Goal: Task Accomplishment & Management: Manage account settings

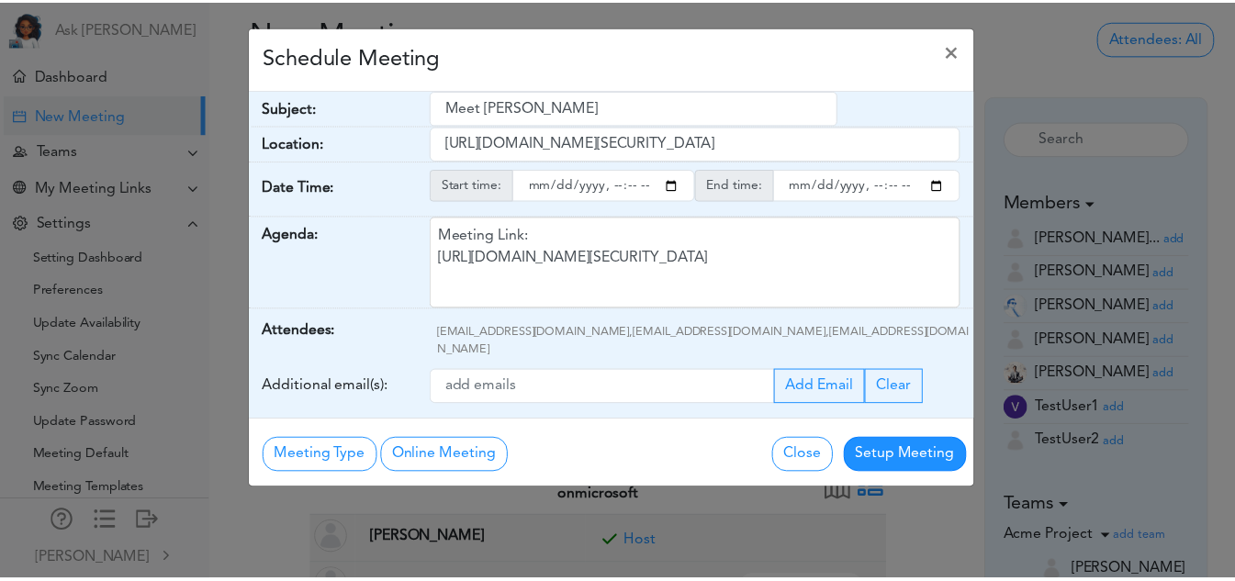
scroll to position [76, 0]
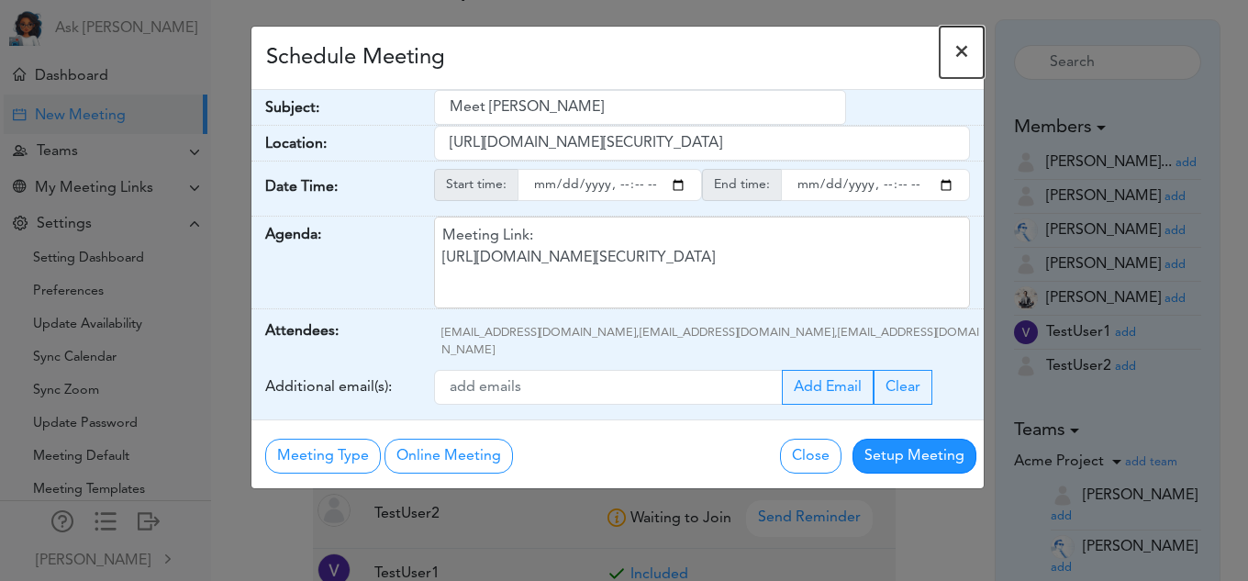
click at [965, 52] on span "×" at bounding box center [962, 52] width 15 height 22
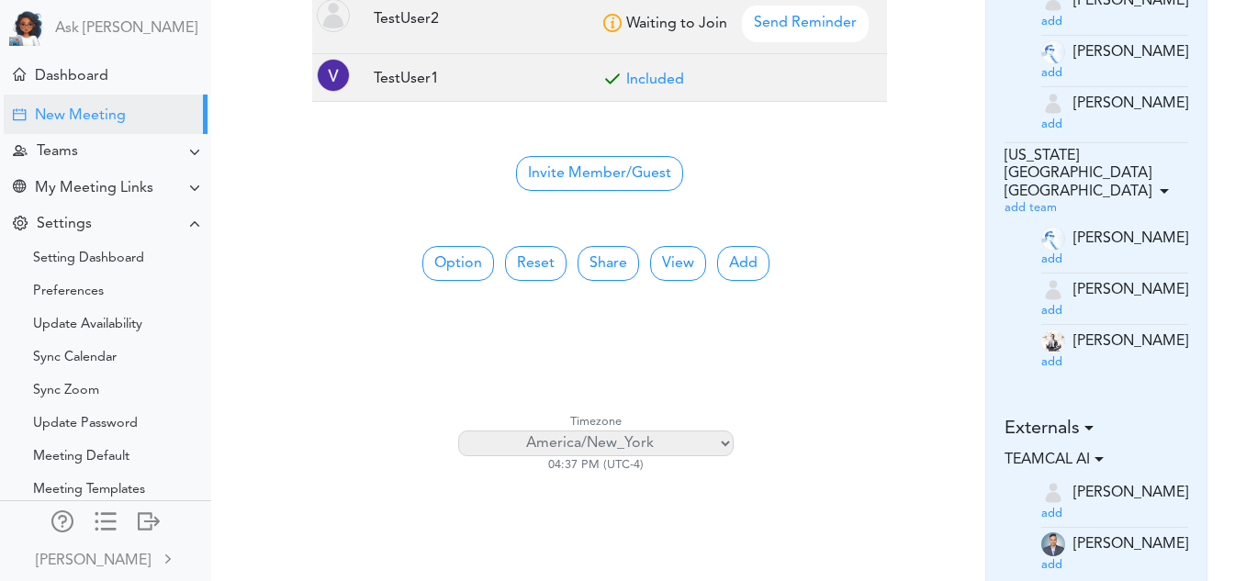
scroll to position [583, 0]
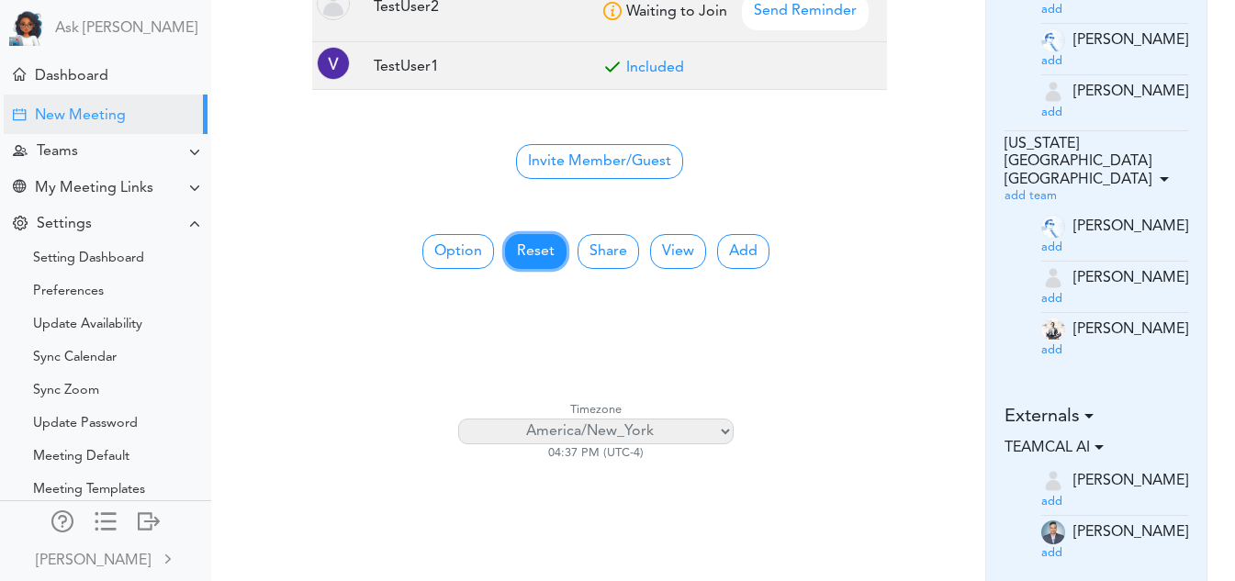
click at [548, 254] on button "Reset" at bounding box center [536, 251] width 62 height 35
click at [437, 241] on button "Option" at bounding box center [458, 251] width 72 height 35
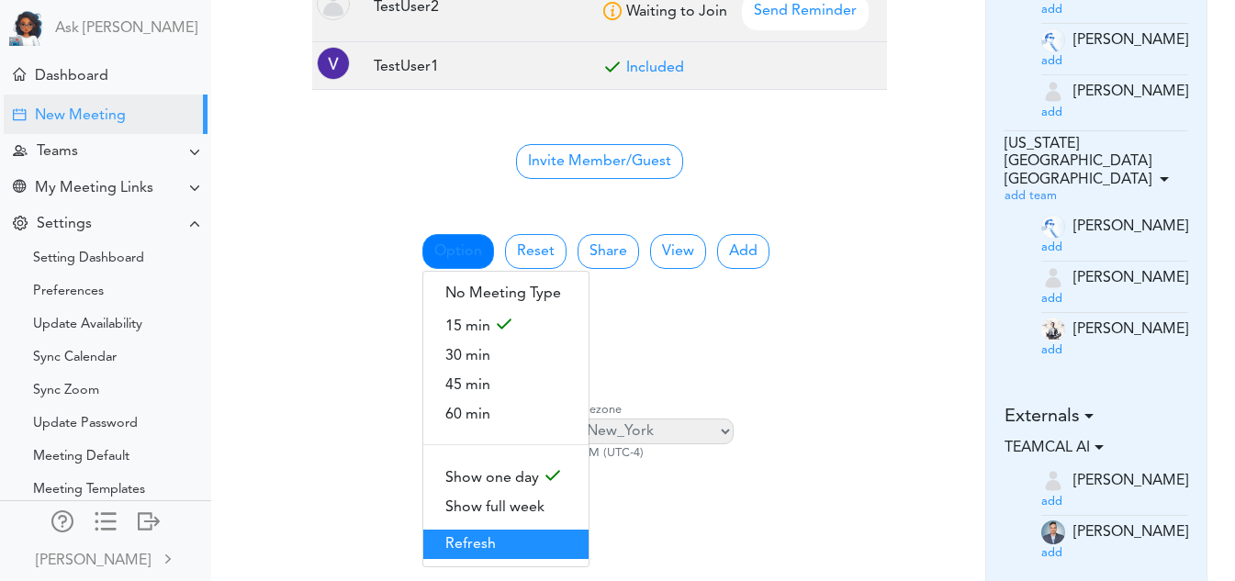
click at [471, 530] on span "Refresh" at bounding box center [505, 544] width 165 height 29
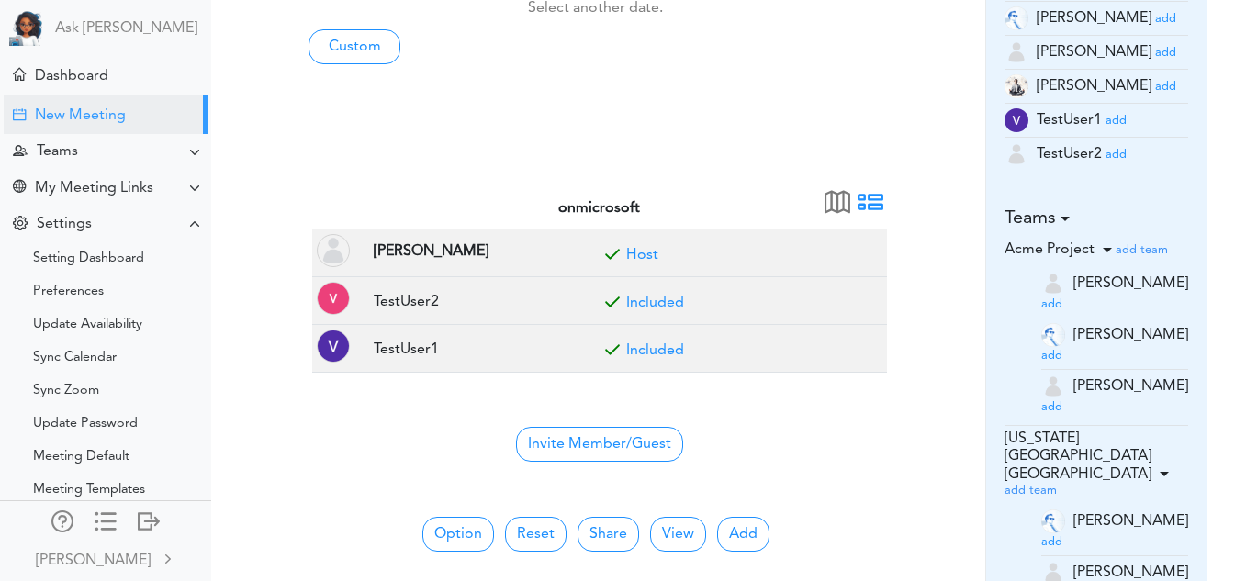
scroll to position [289, 0]
click at [101, 87] on div "Dashboard" at bounding box center [107, 74] width 207 height 39
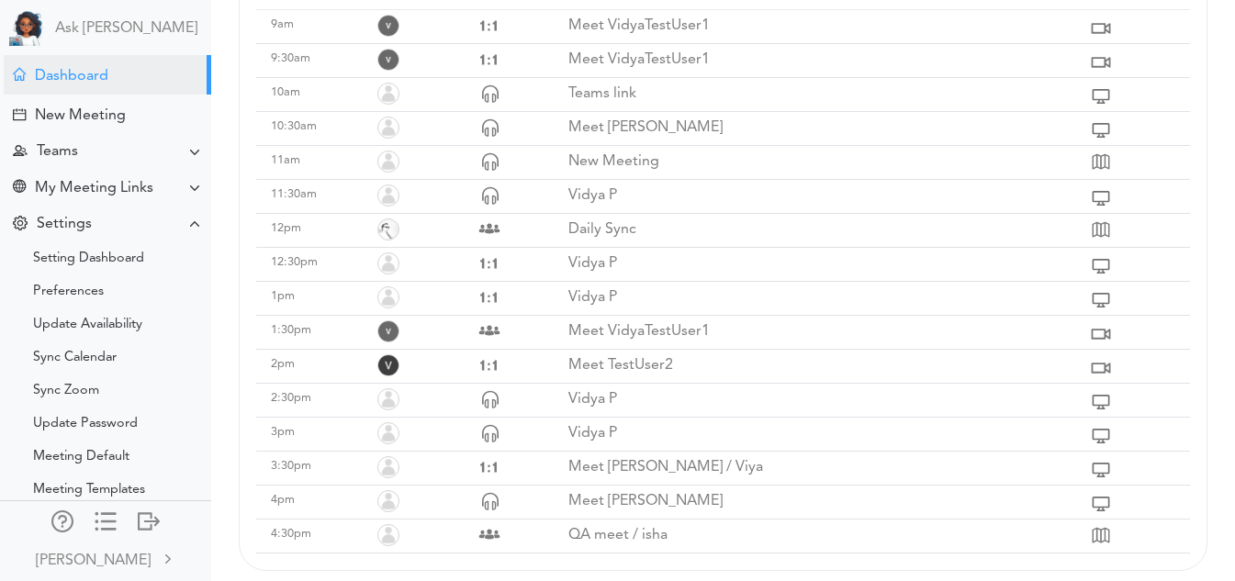
scroll to position [377, 0]
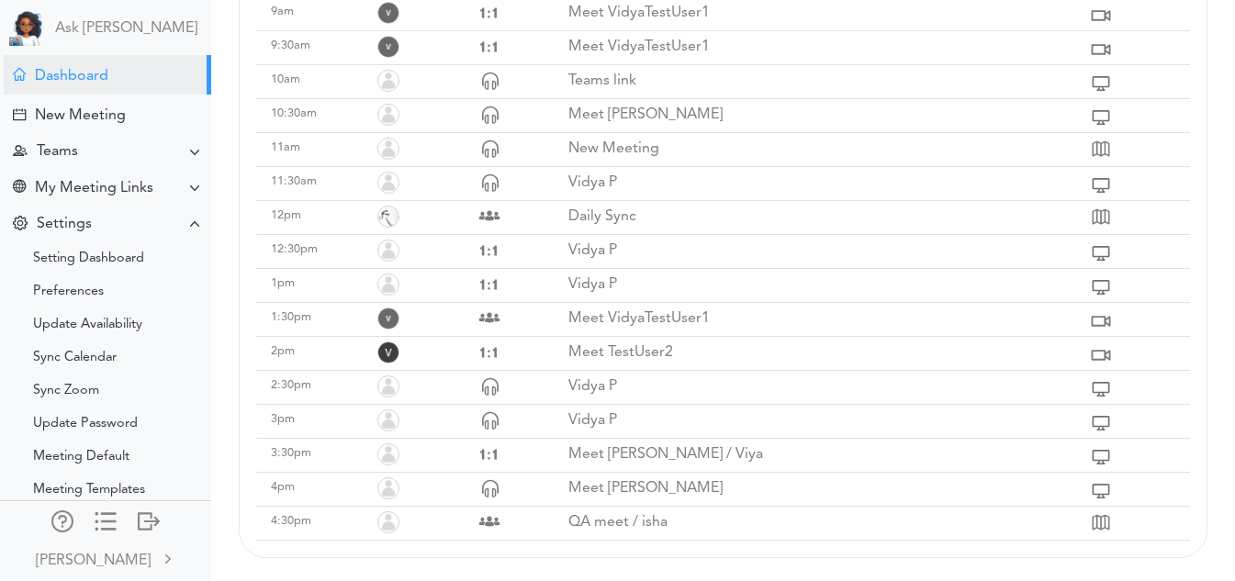
click at [587, 526] on p "QA meet / isha" at bounding box center [827, 522] width 519 height 17
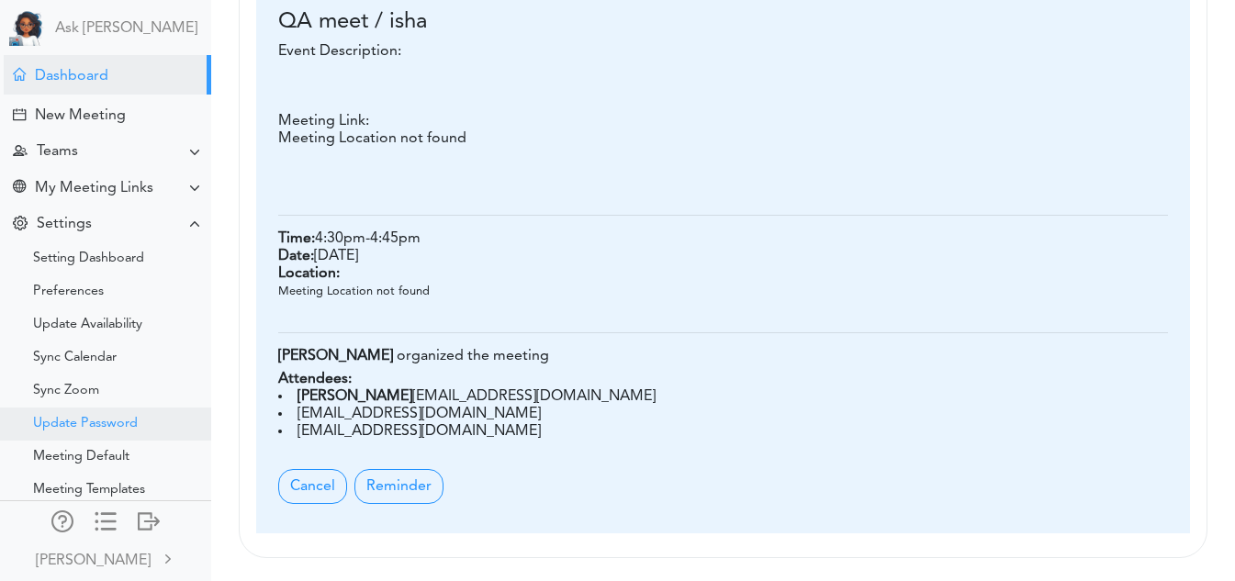
scroll to position [61, 0]
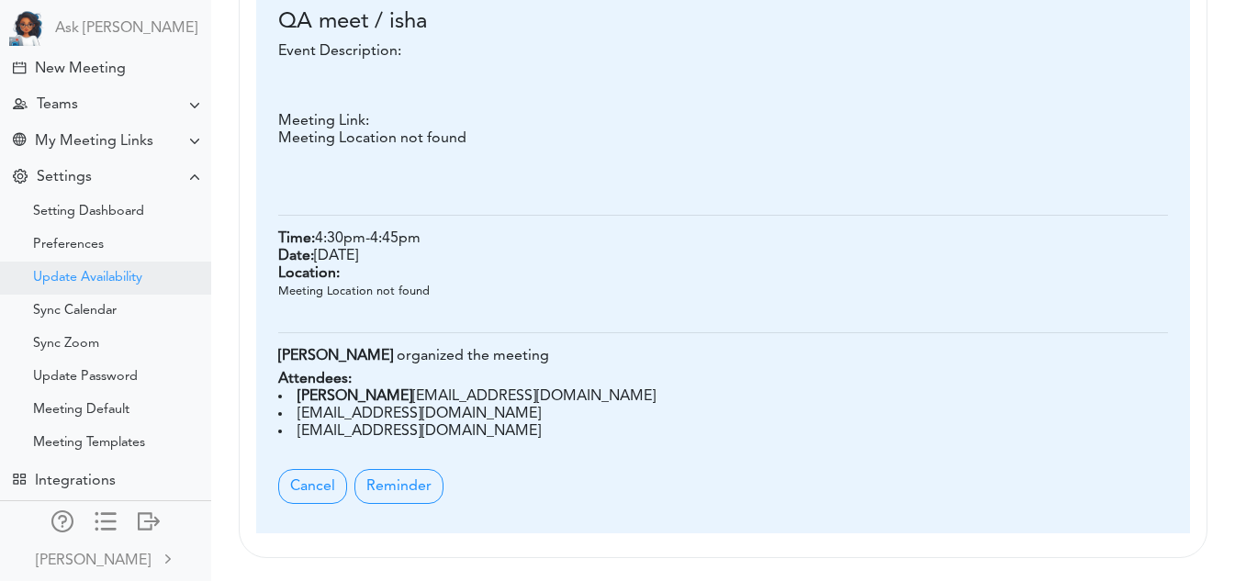
click at [80, 274] on div "Update Availability" at bounding box center [87, 278] width 109 height 9
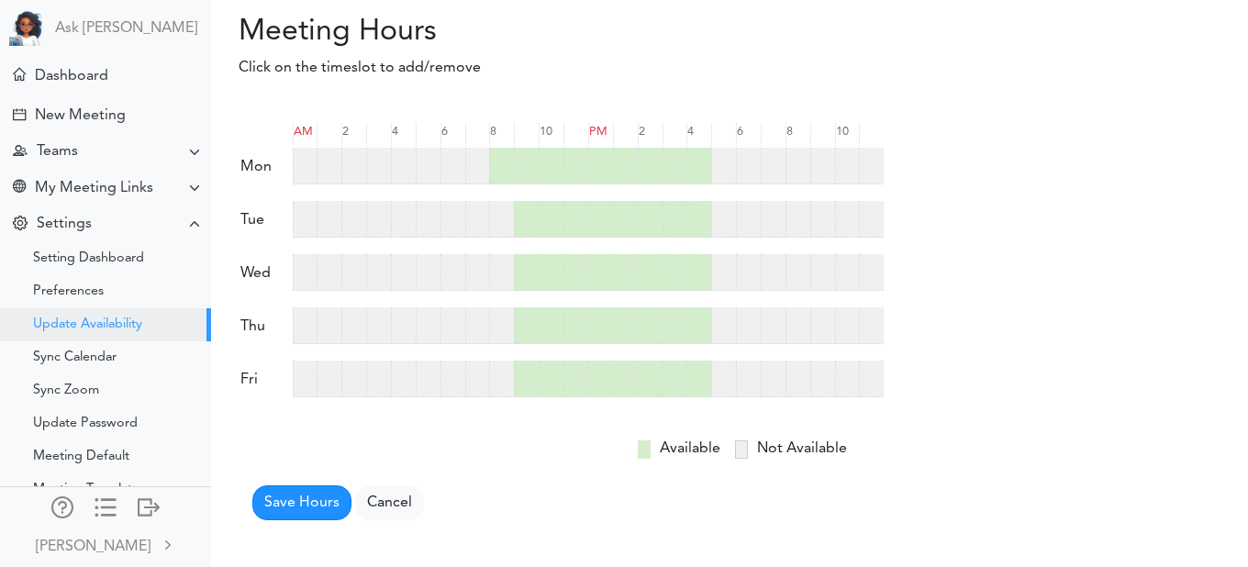
scroll to position [73, 0]
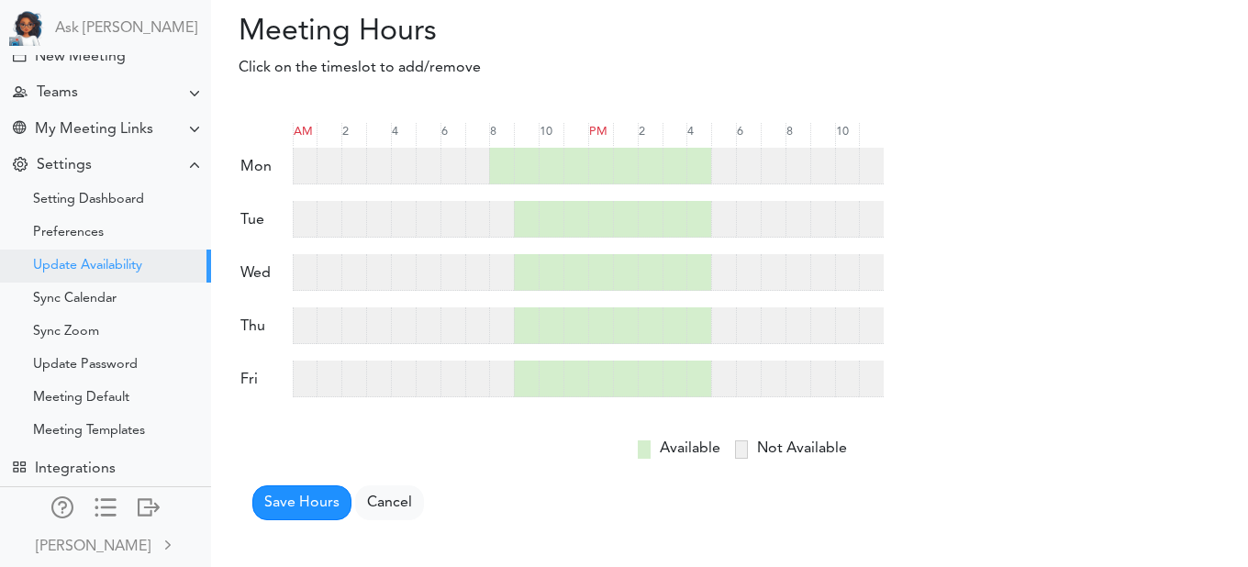
click at [722, 170] on div at bounding box center [723, 166] width 25 height 37
click at [742, 167] on div at bounding box center [748, 166] width 25 height 37
click at [781, 165] on div at bounding box center [773, 166] width 25 height 37
click at [286, 507] on button "Save Hours" at bounding box center [301, 503] width 99 height 35
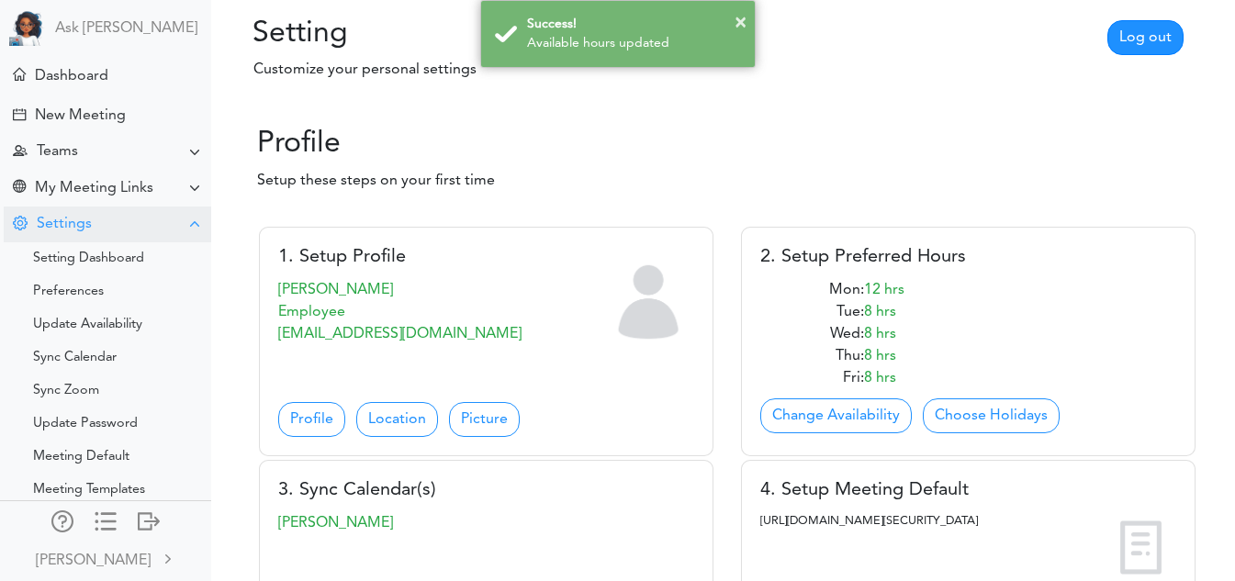
scroll to position [61, 0]
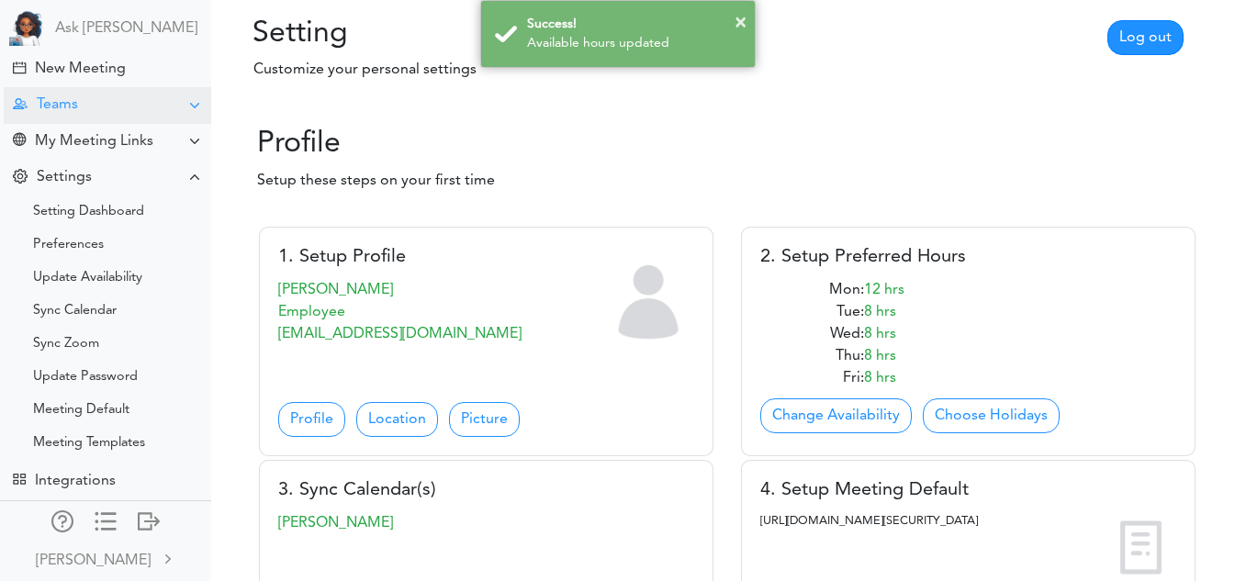
click at [92, 95] on div "Teams" at bounding box center [107, 105] width 207 height 36
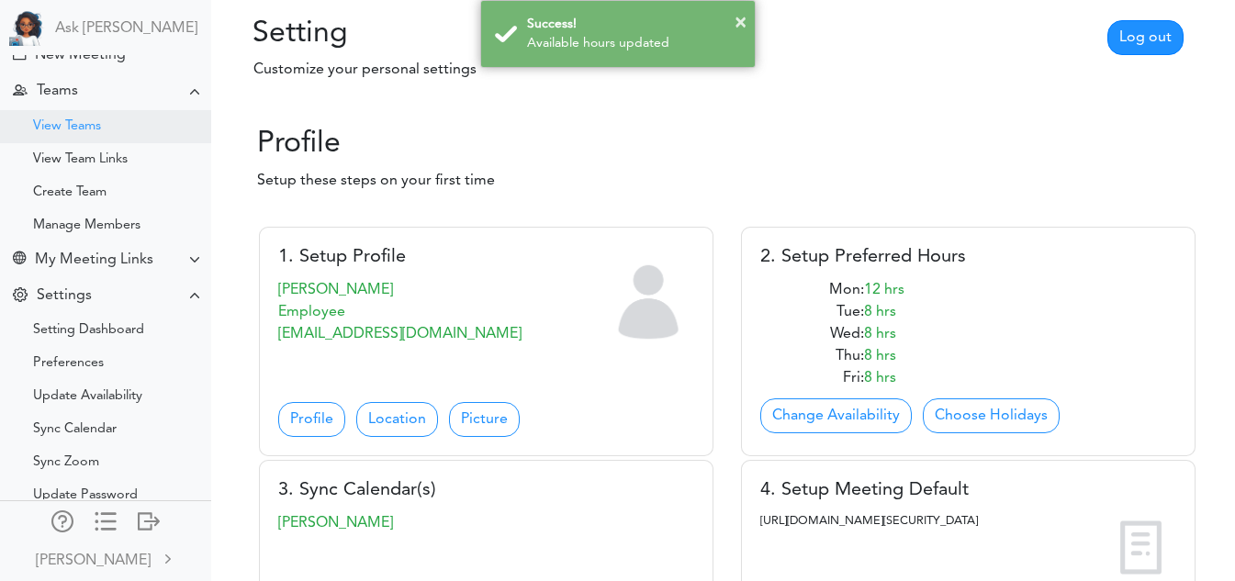
click at [86, 128] on div "View Teams" at bounding box center [67, 126] width 68 height 9
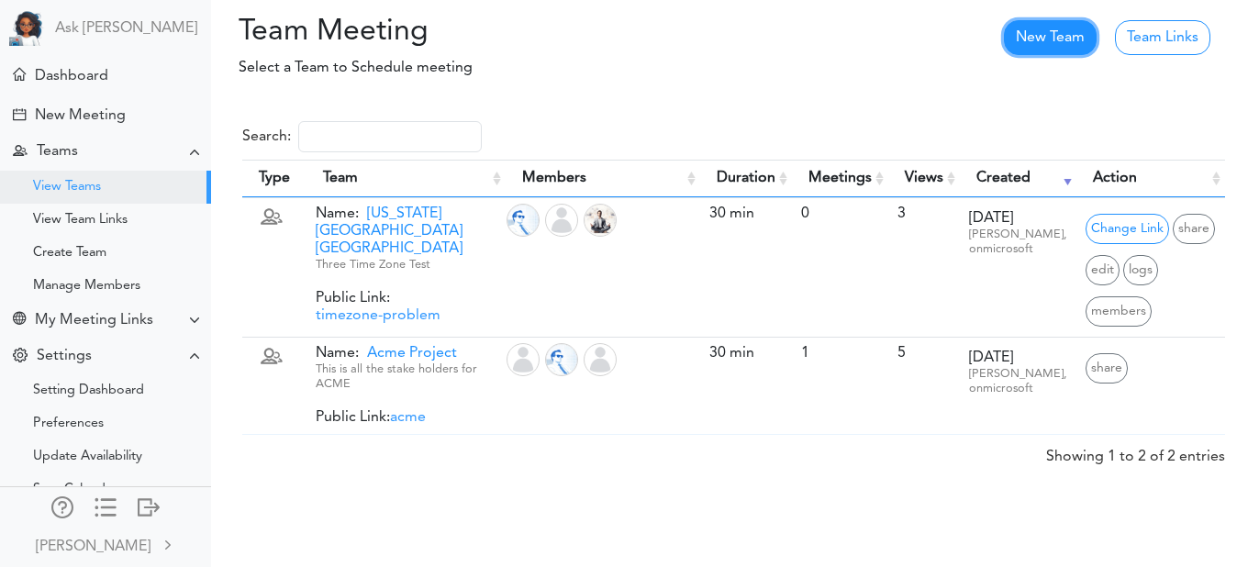
click at [1046, 38] on link "New Team" at bounding box center [1050, 37] width 93 height 35
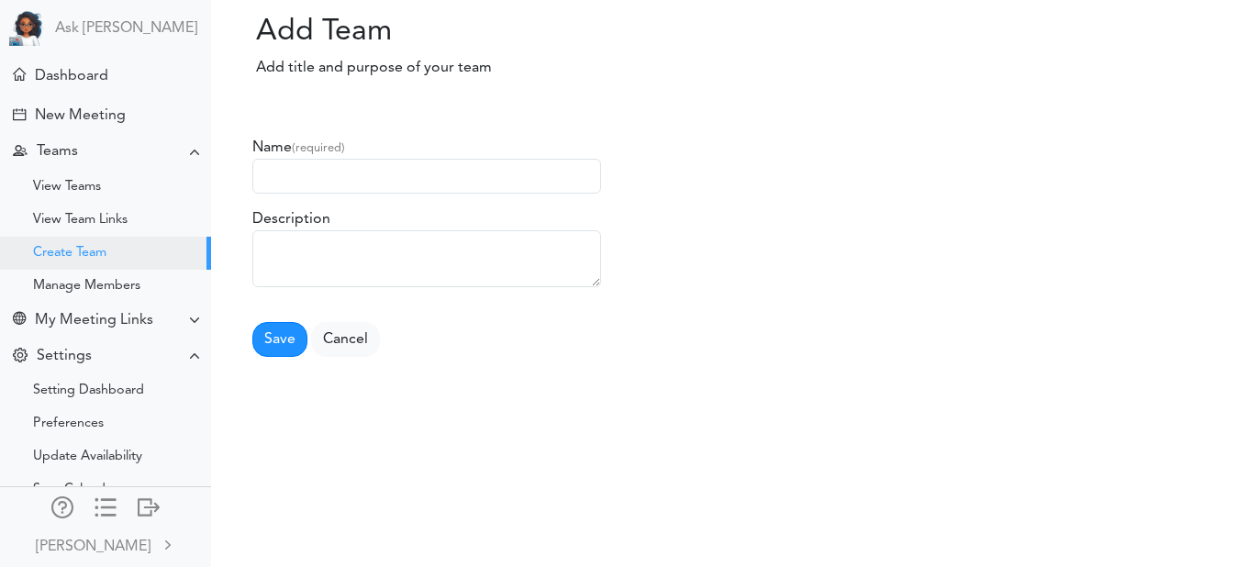
click at [469, 167] on input "text" at bounding box center [426, 176] width 349 height 35
type input "QA"
click at [299, 342] on button "Save" at bounding box center [279, 339] width 55 height 35
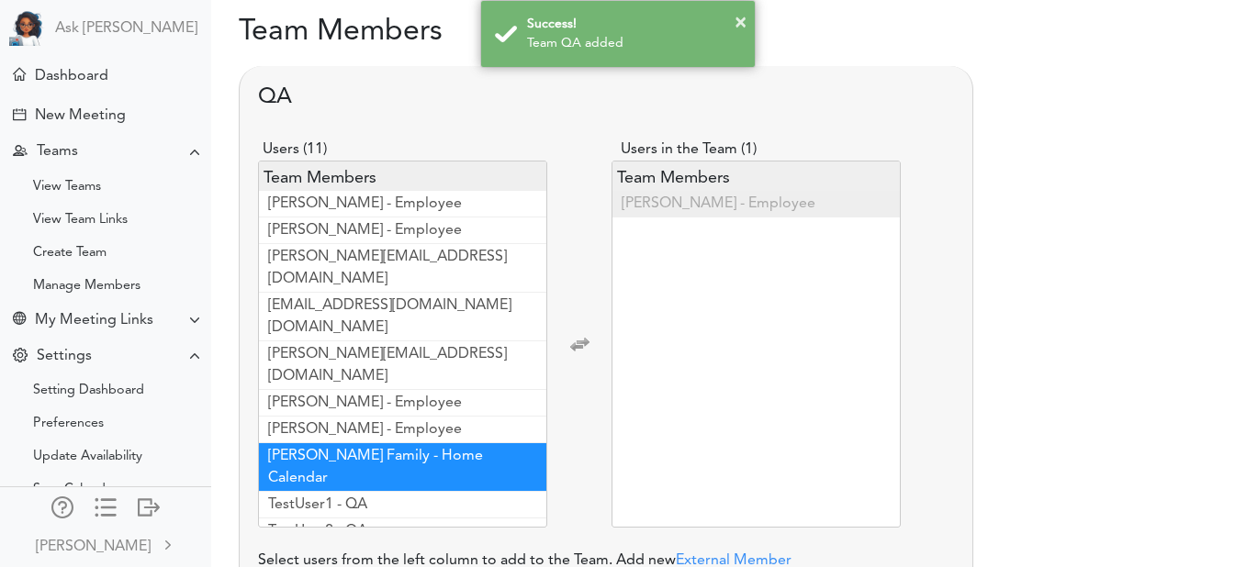
scroll to position [73, 0]
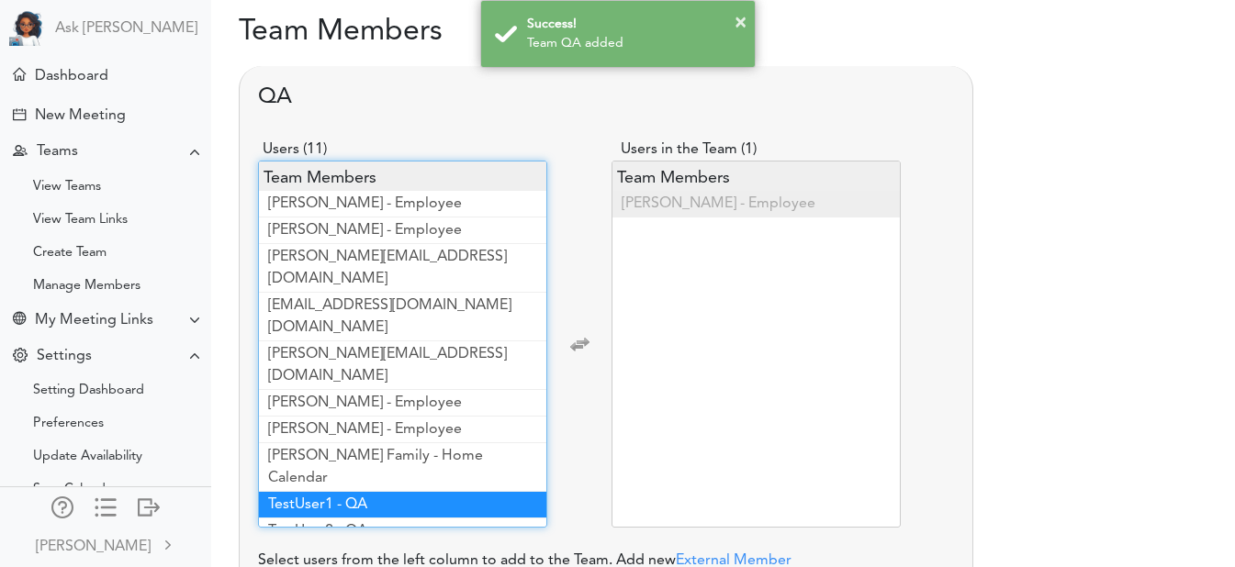
click at [353, 498] on span "TestUser1 - QA" at bounding box center [317, 505] width 99 height 15
click at [349, 498] on span "TestUser2 - QA" at bounding box center [317, 505] width 99 height 15
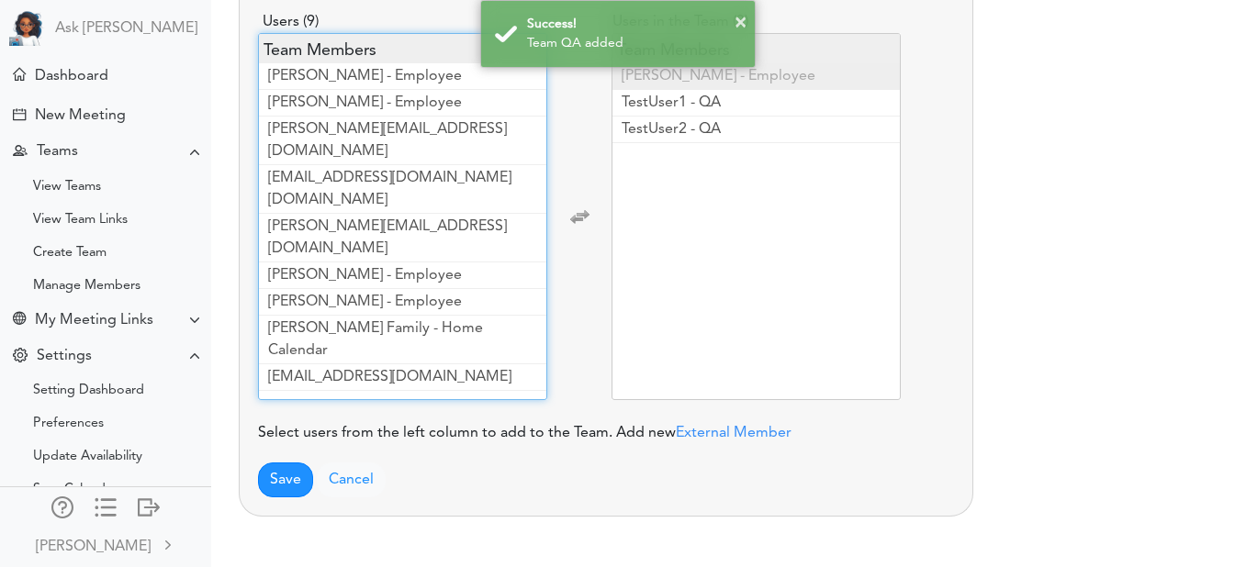
scroll to position [138, 0]
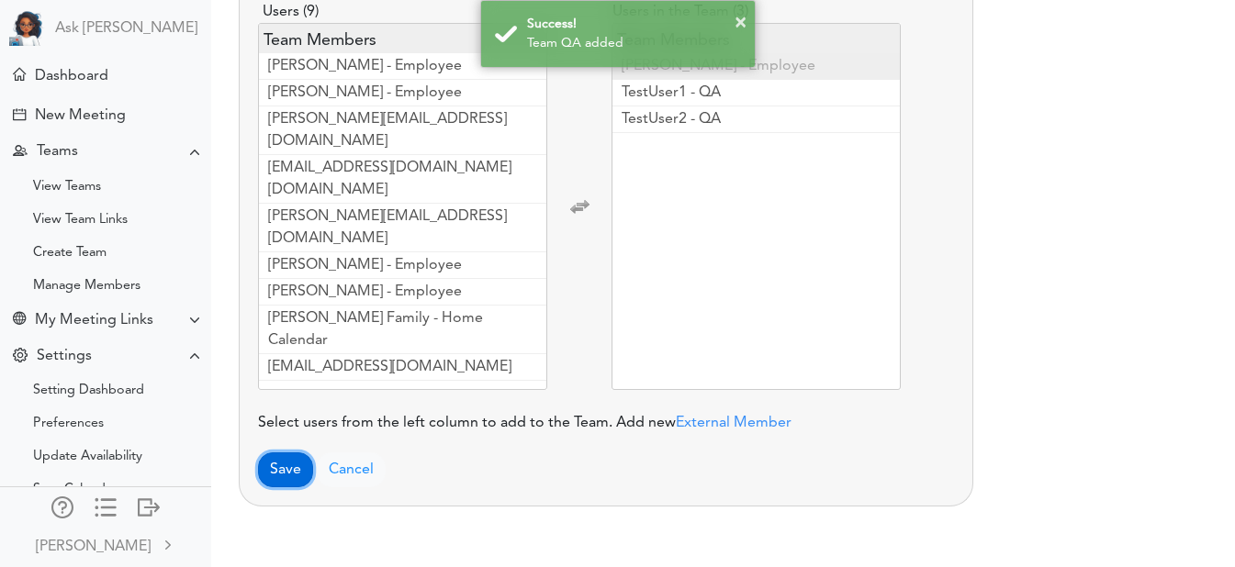
click at [289, 478] on button "Save" at bounding box center [285, 470] width 55 height 35
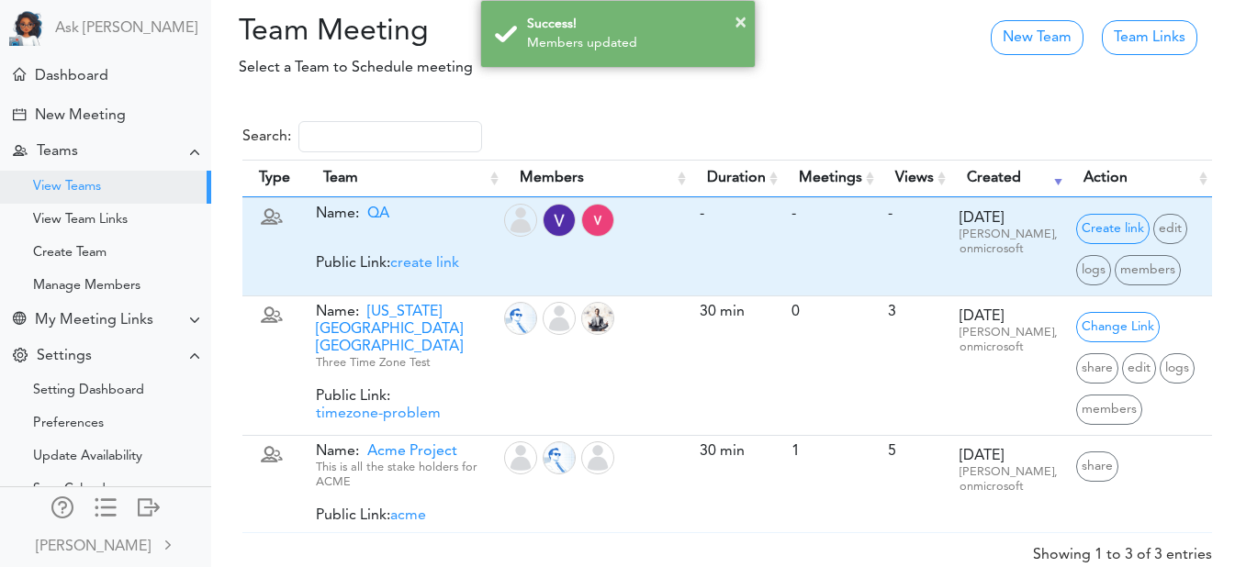
click at [438, 258] on span "create link" at bounding box center [424, 263] width 69 height 15
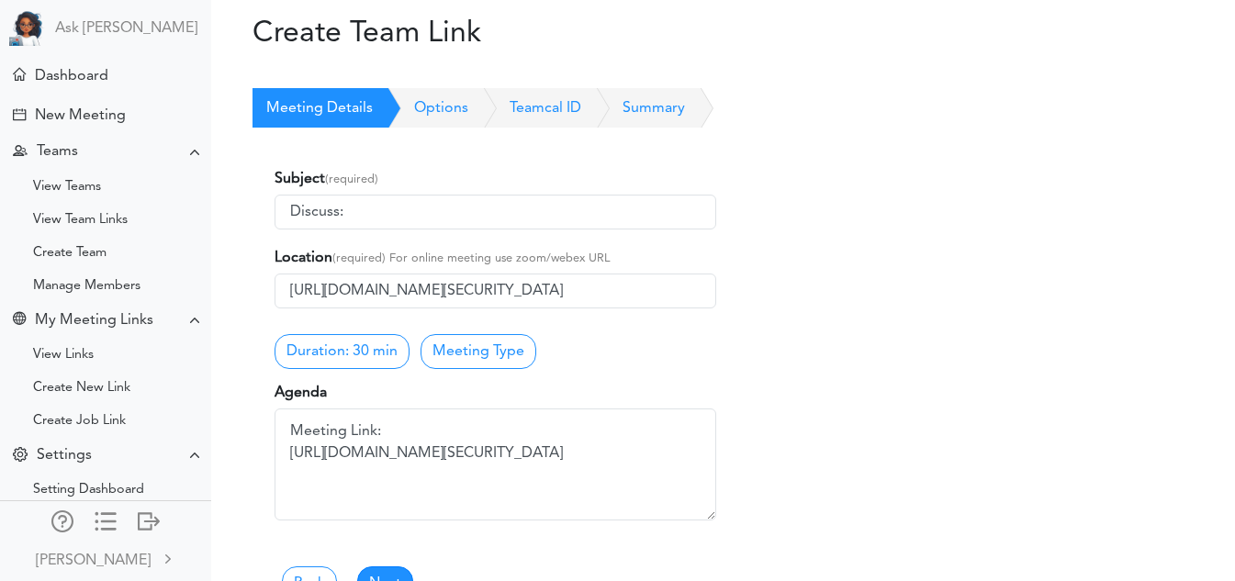
click at [404, 211] on input "Discuss:" at bounding box center [495, 212] width 442 height 35
click at [437, 220] on input "Discuss: the status" at bounding box center [495, 212] width 442 height 35
type input "Discuss: the status of QA testing"
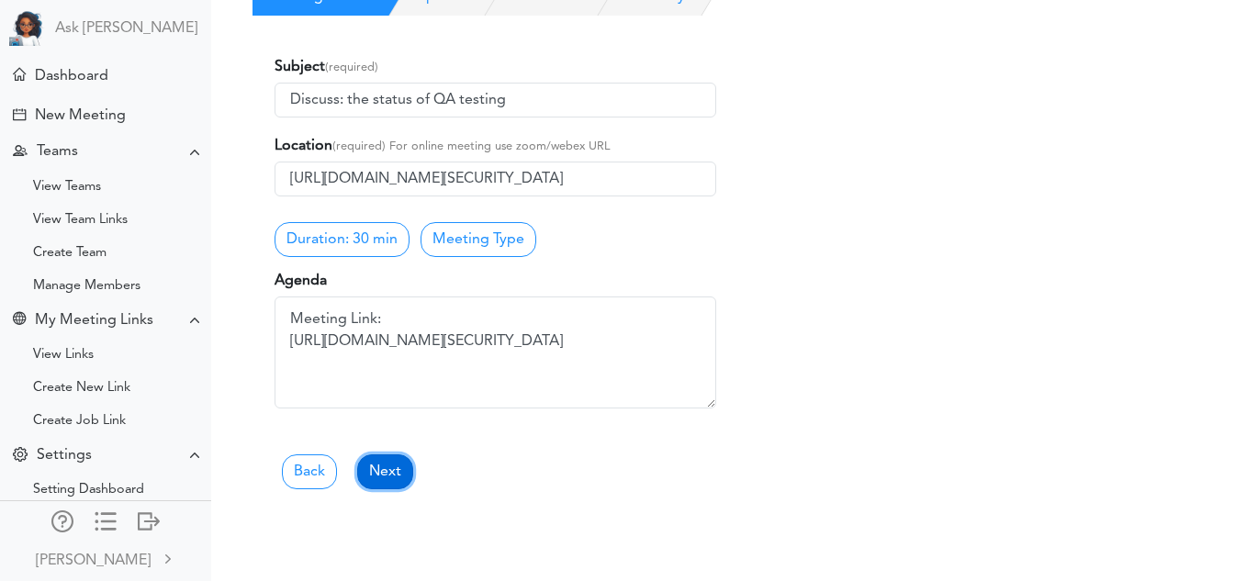
click at [386, 475] on link "Next" at bounding box center [385, 471] width 56 height 35
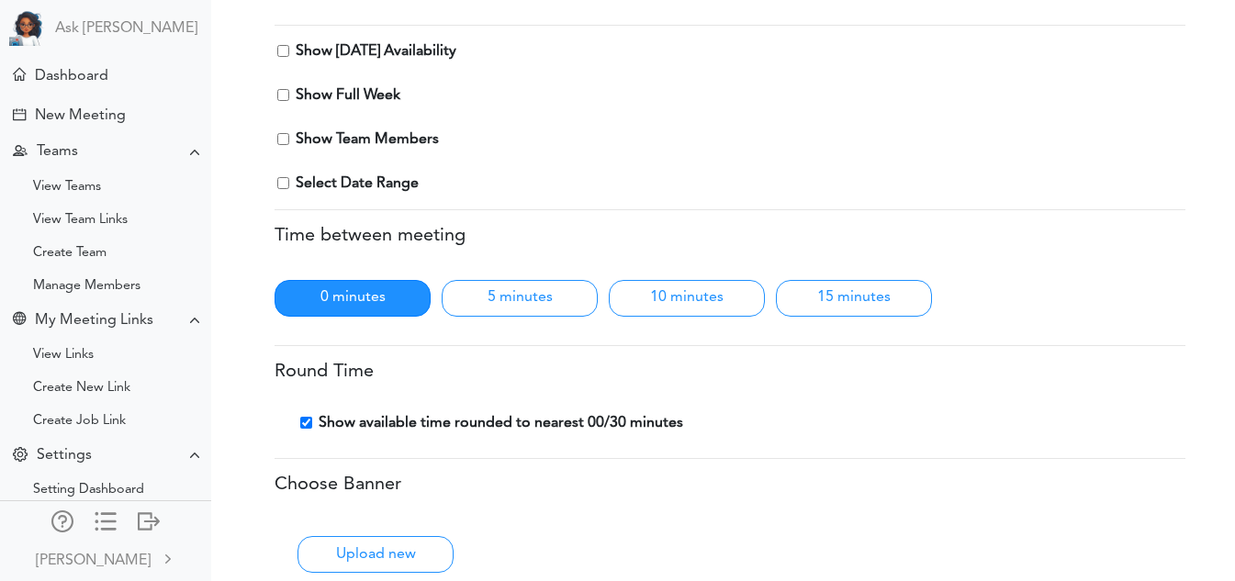
scroll to position [142, 0]
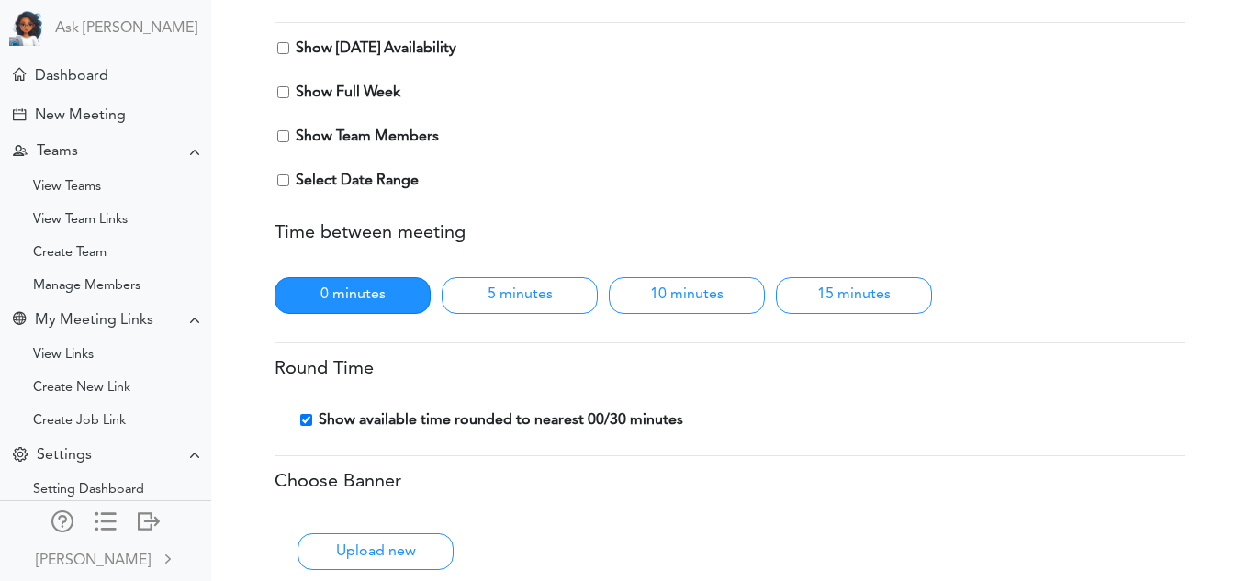
click at [281, 54] on div "Show Today's Availability Show Full Week Show Team Members -" at bounding box center [729, 115] width 911 height 154
click at [284, 48] on input "Show Today's Availability" at bounding box center [283, 48] width 12 height 12
checkbox input "true"
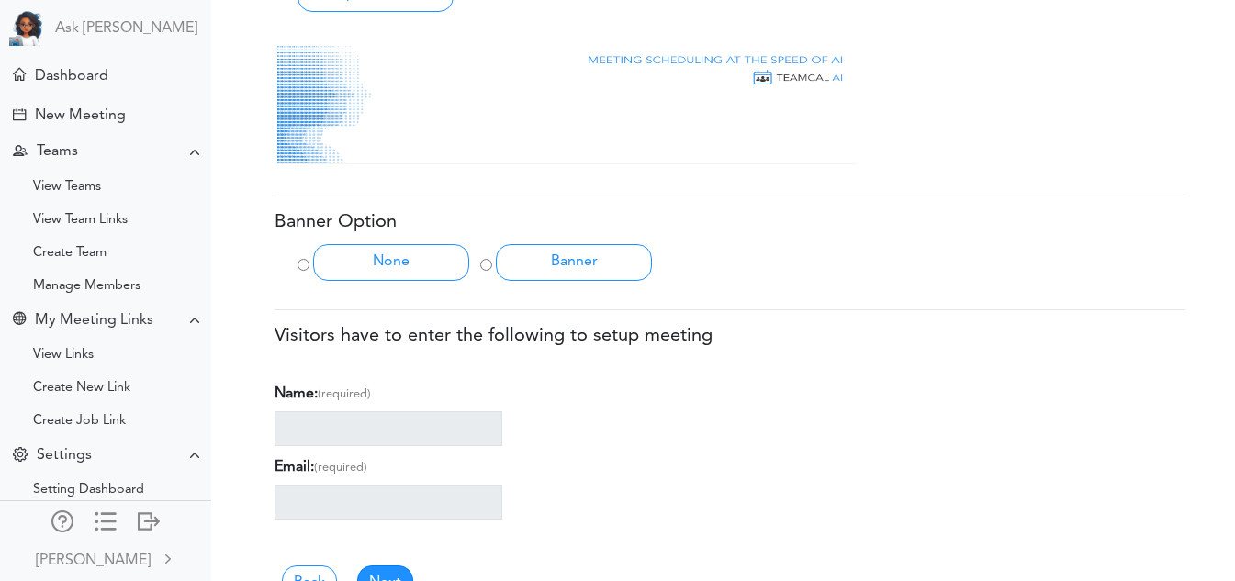
scroll to position [756, 0]
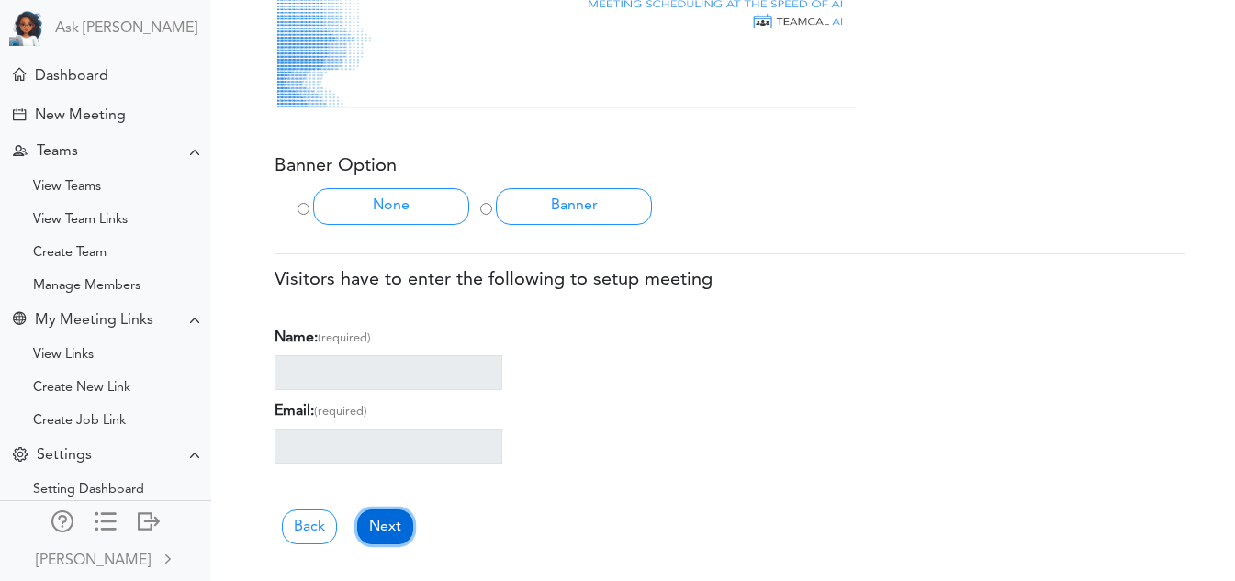
click at [379, 533] on link "Next" at bounding box center [385, 526] width 56 height 35
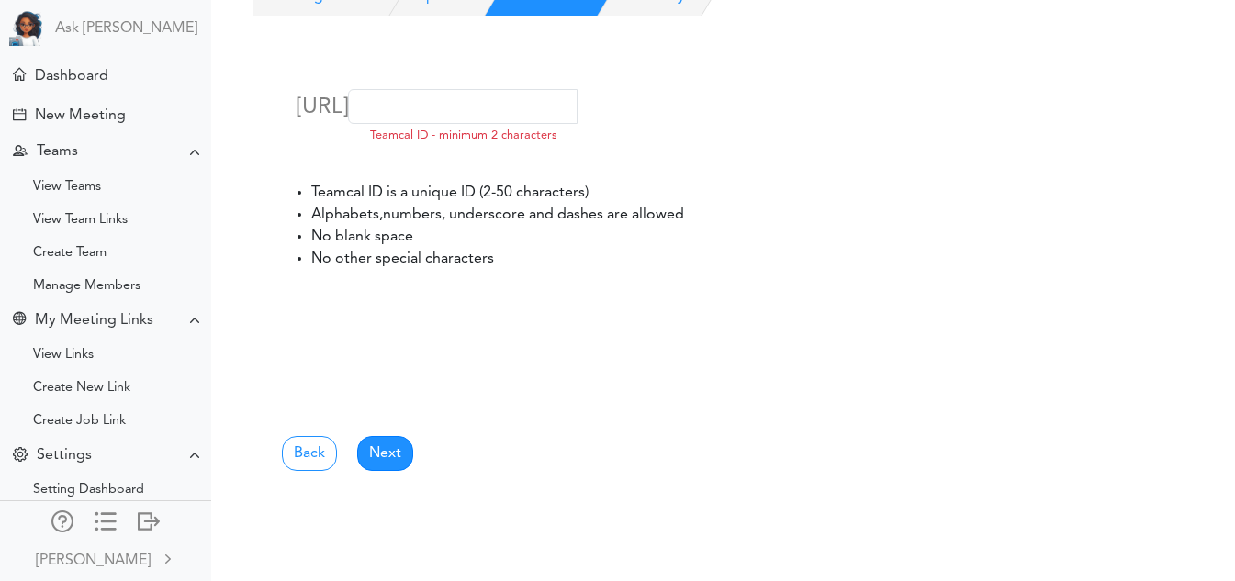
scroll to position [0, 0]
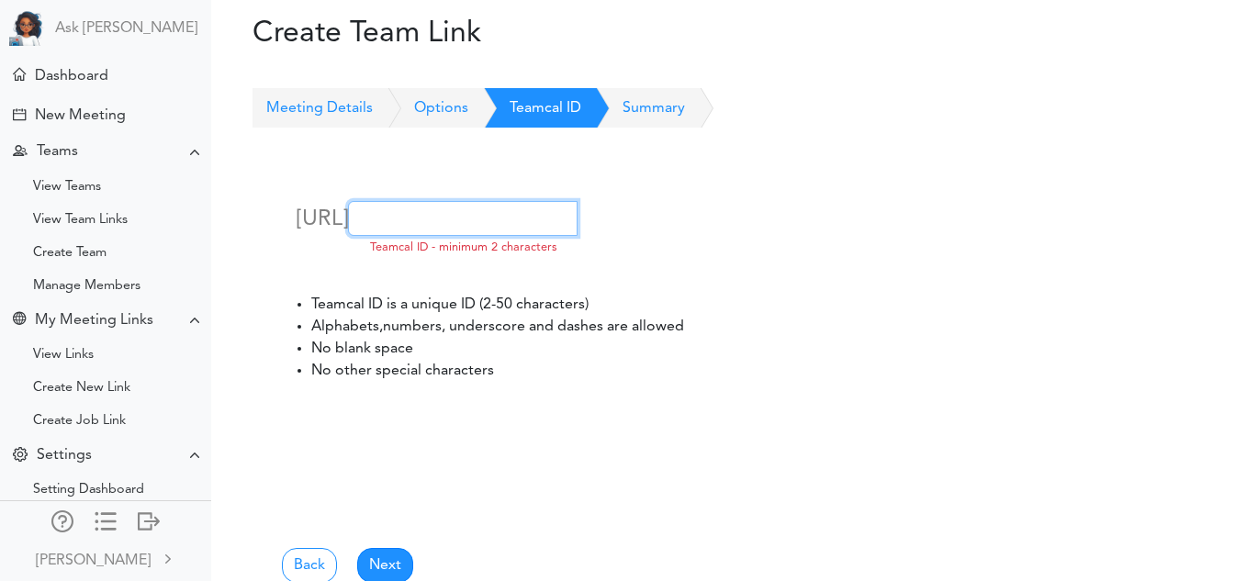
click at [348, 236] on input "text" at bounding box center [462, 218] width 229 height 35
type input "QATeam"
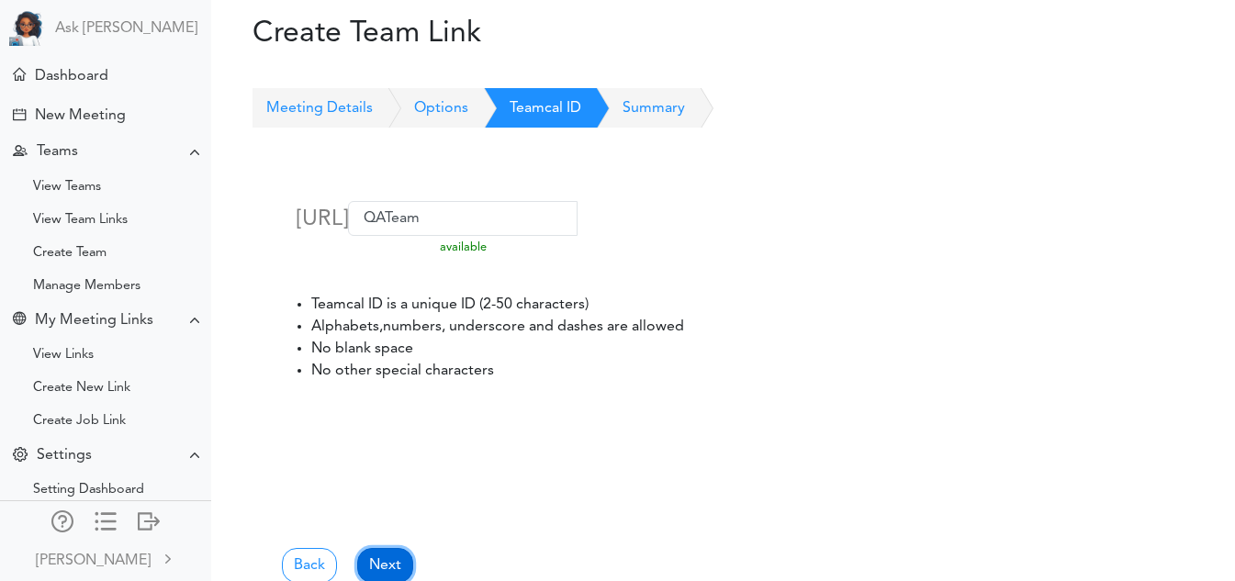
click at [391, 560] on link "Next" at bounding box center [385, 565] width 56 height 35
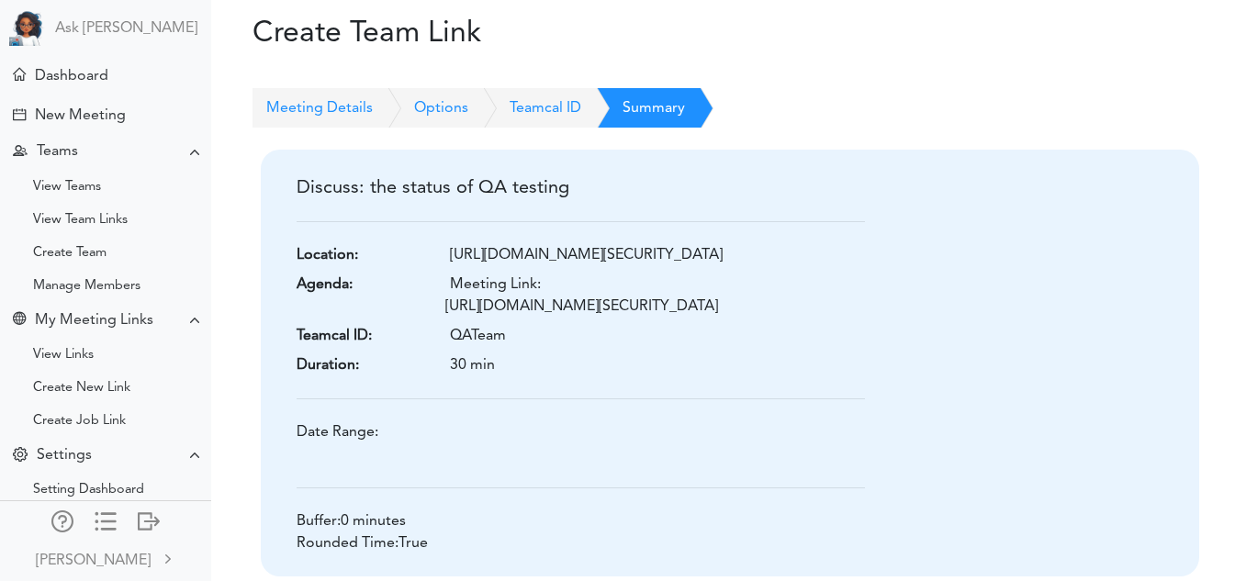
scroll to position [142, 0]
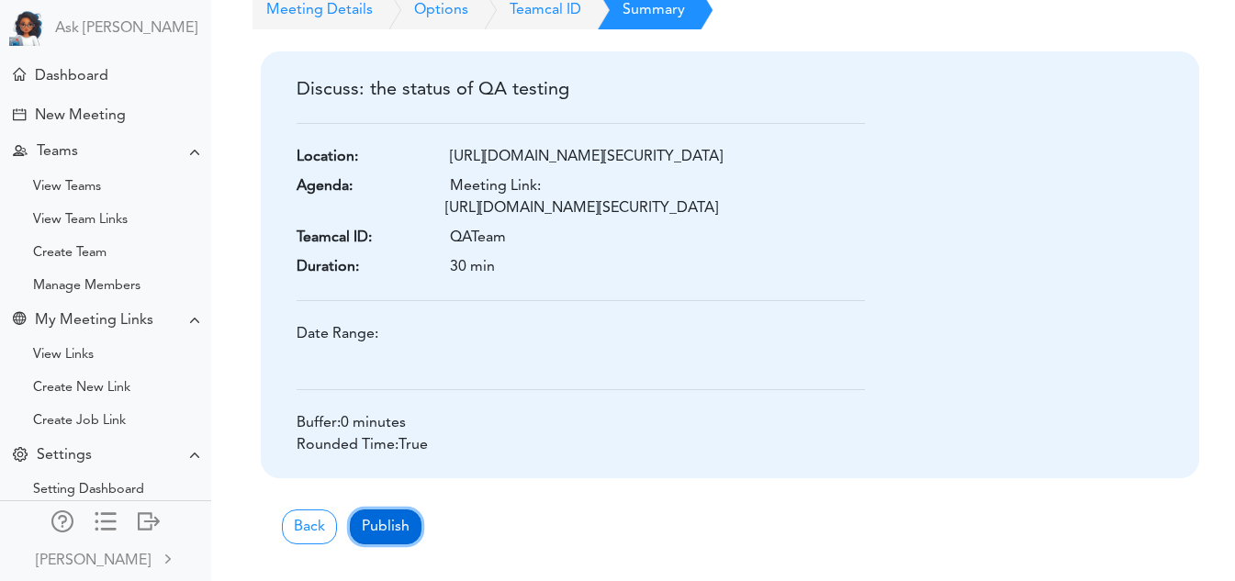
click at [387, 514] on button "Publish" at bounding box center [386, 526] width 72 height 35
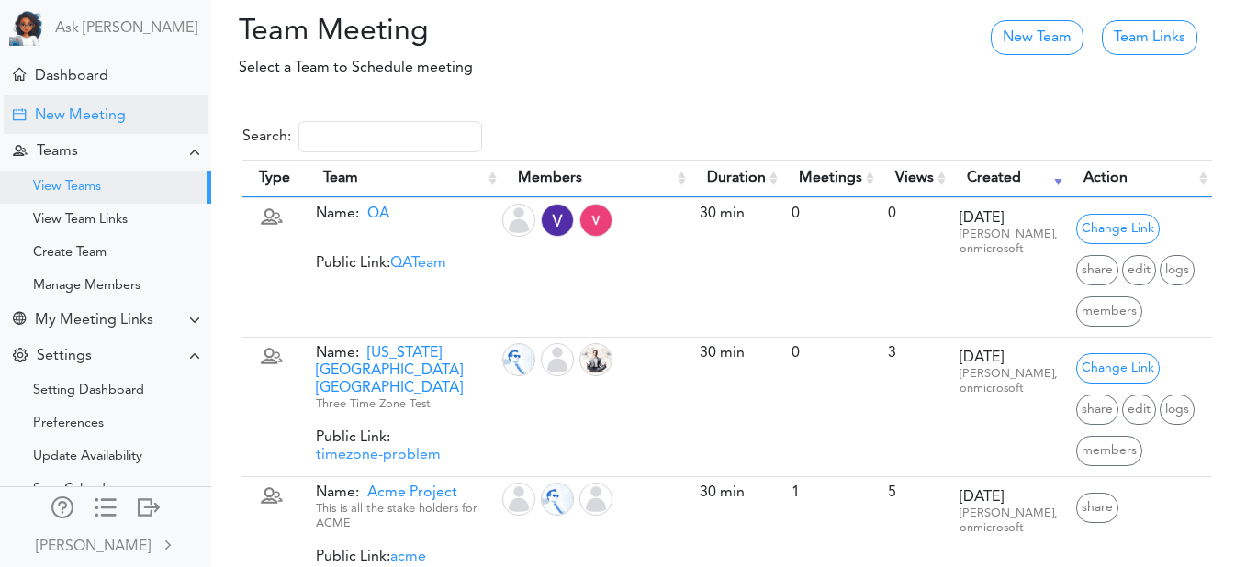
click at [95, 111] on div "New Meeting" at bounding box center [80, 115] width 91 height 17
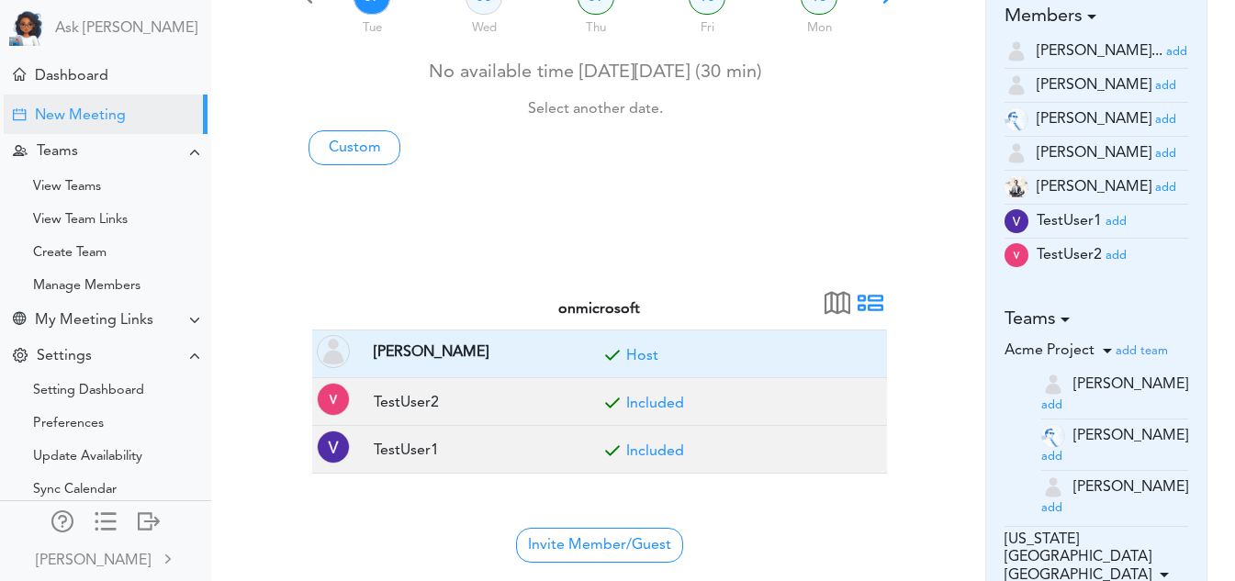
scroll to position [188, 0]
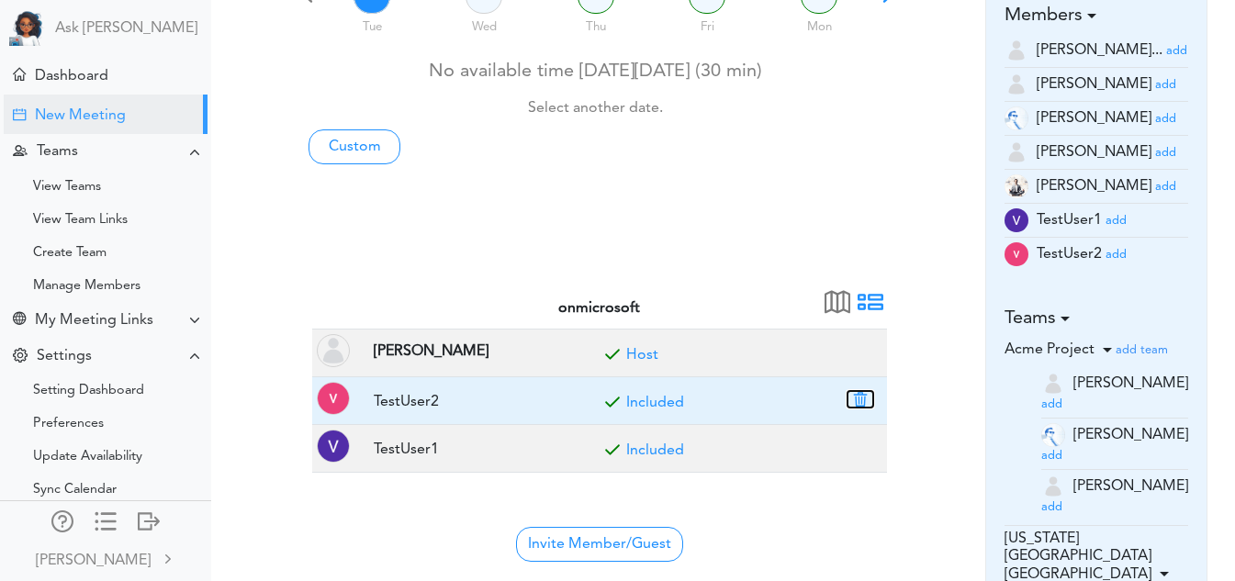
click at [854, 397] on button "button" at bounding box center [860, 399] width 26 height 17
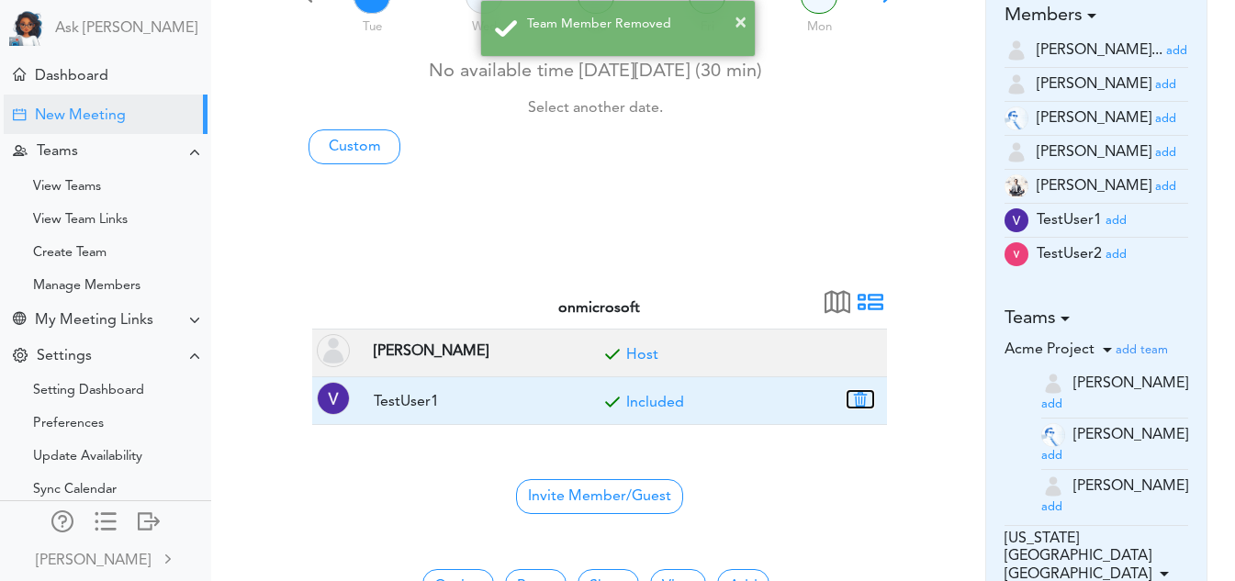
click at [855, 391] on button "button" at bounding box center [860, 399] width 26 height 17
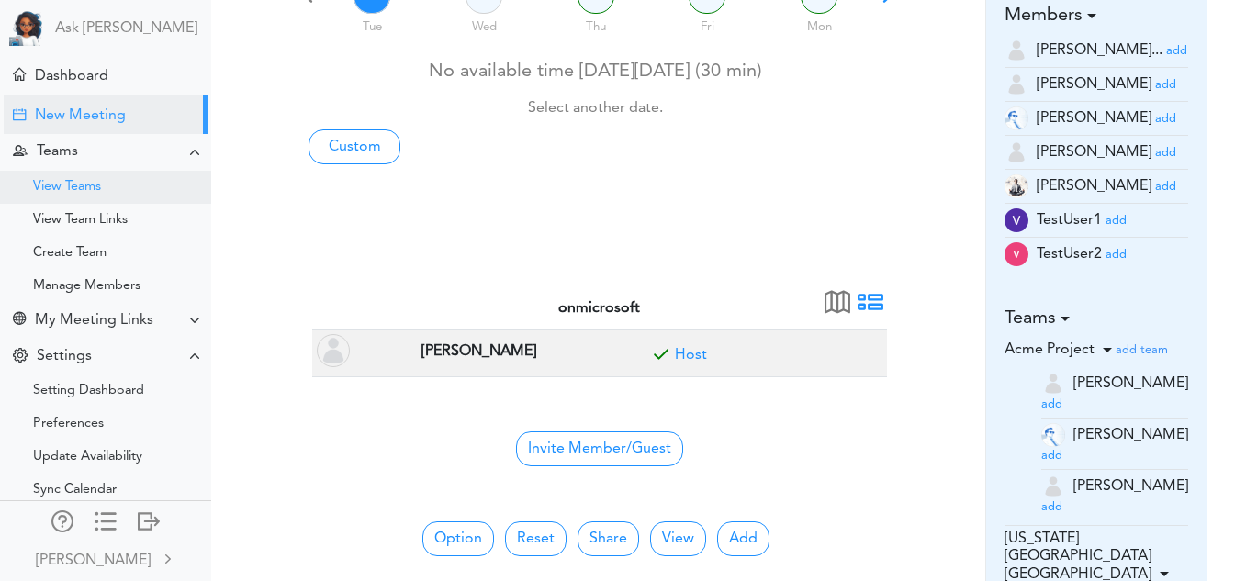
click at [105, 196] on div "View Teams" at bounding box center [105, 187] width 211 height 33
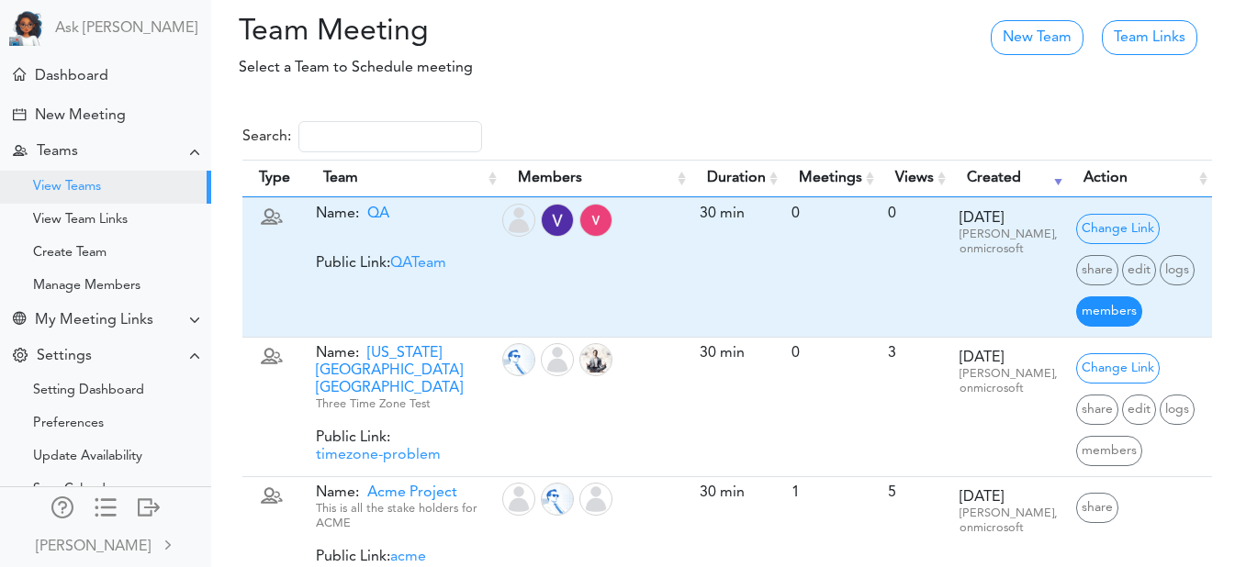
click at [1108, 306] on span "members" at bounding box center [1109, 311] width 66 height 30
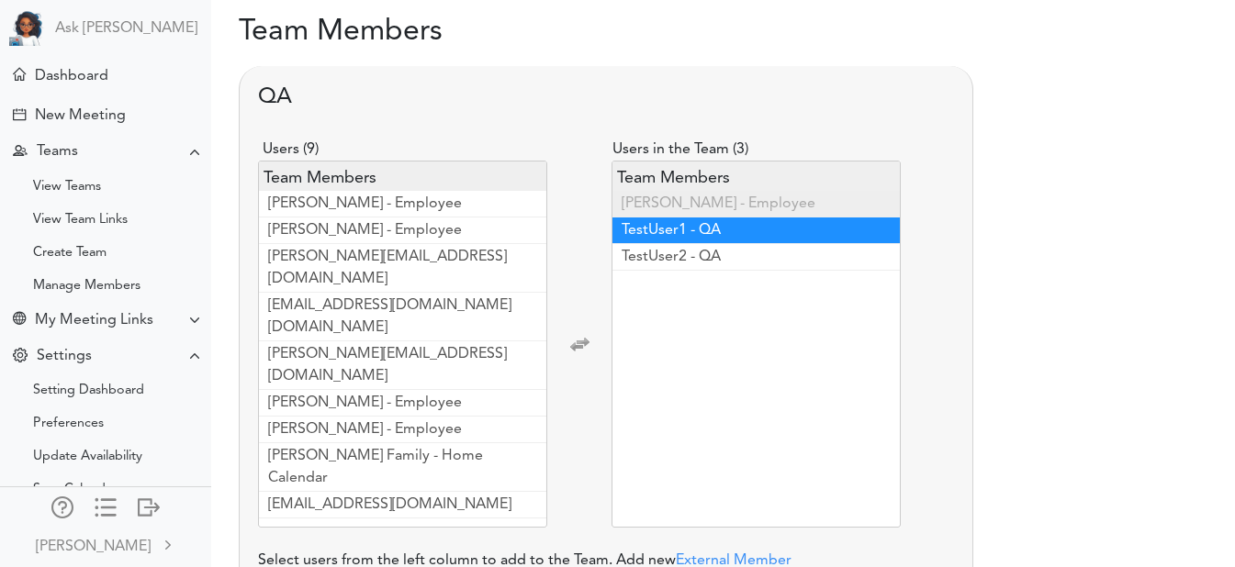
scroll to position [73, 0]
click at [682, 227] on span "TestUser1 - QA" at bounding box center [670, 230] width 99 height 15
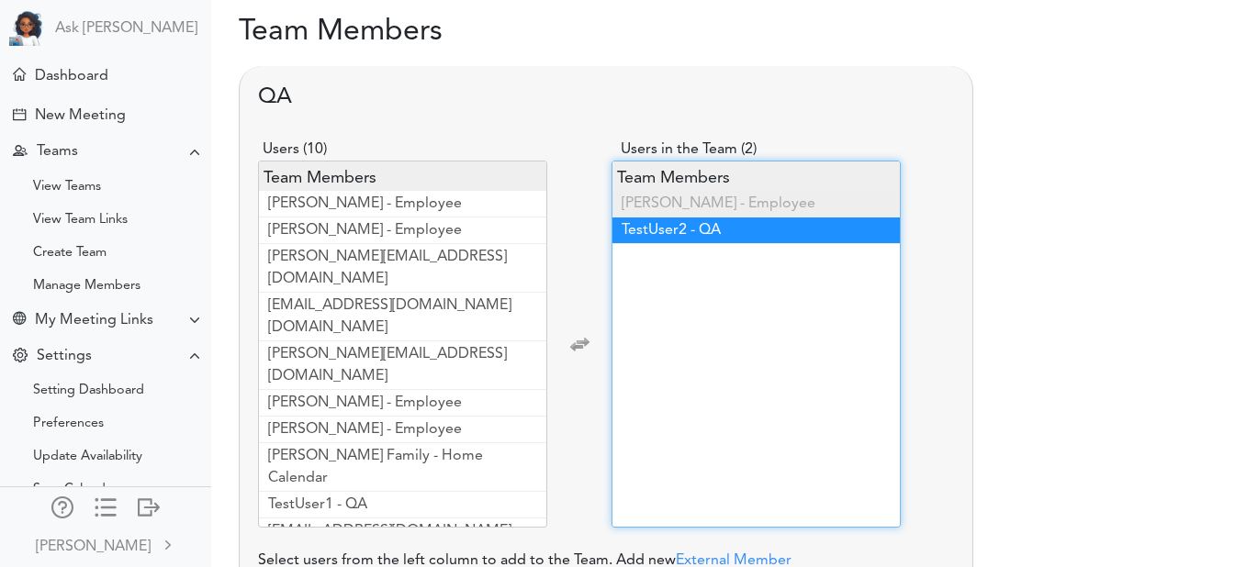
click at [681, 232] on span "TestUser2 - QA" at bounding box center [670, 230] width 99 height 15
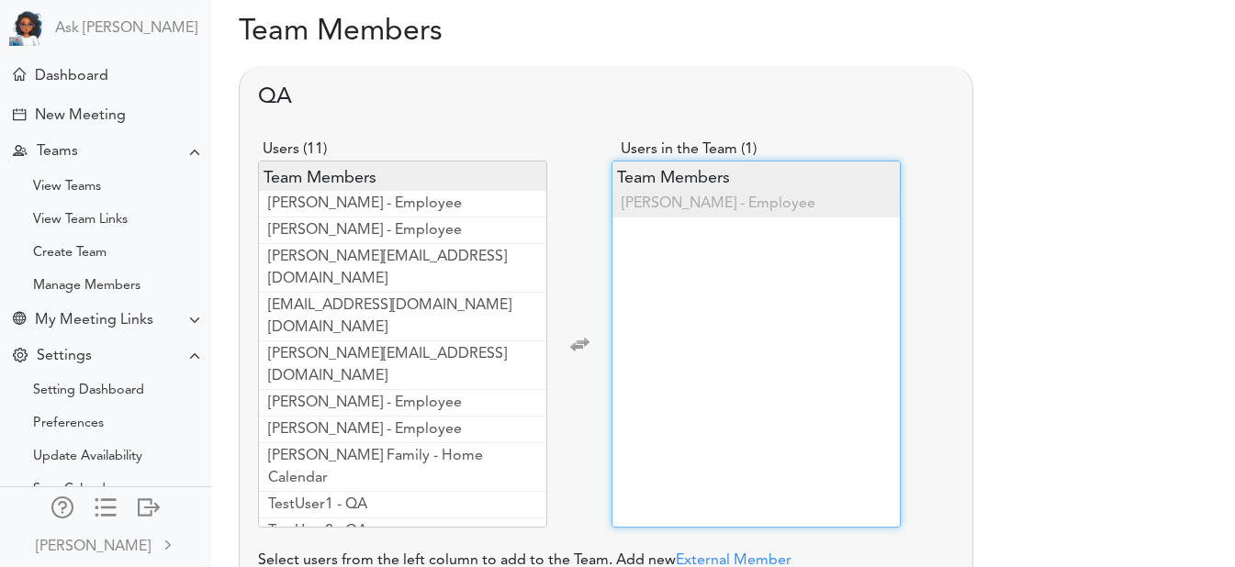
scroll to position [138, 14]
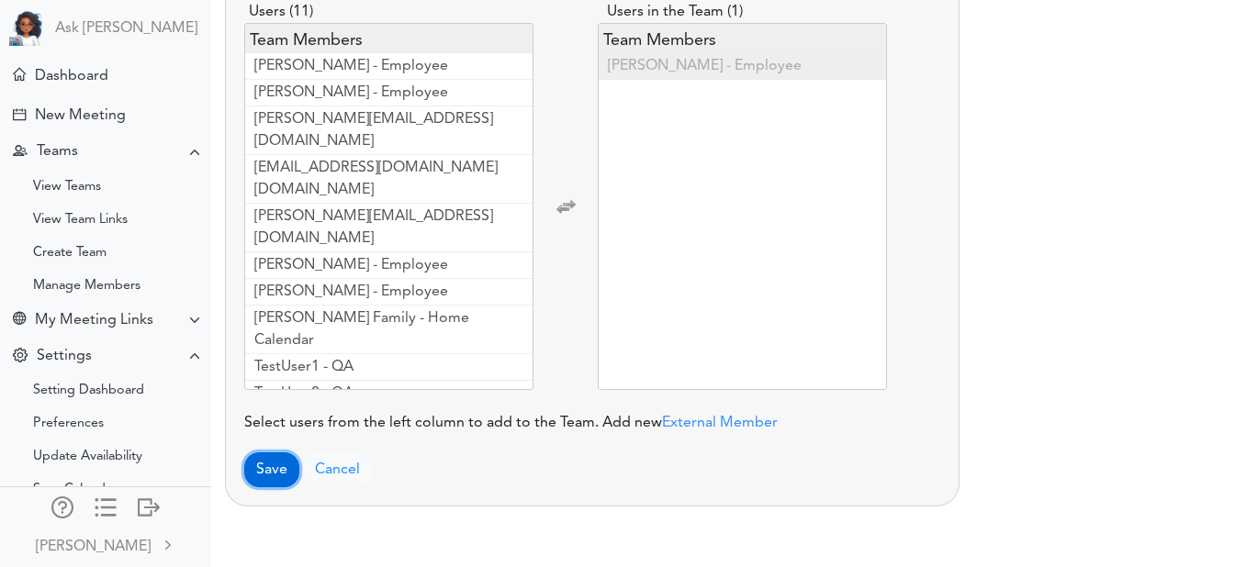
click at [255, 483] on button "Save" at bounding box center [271, 470] width 55 height 35
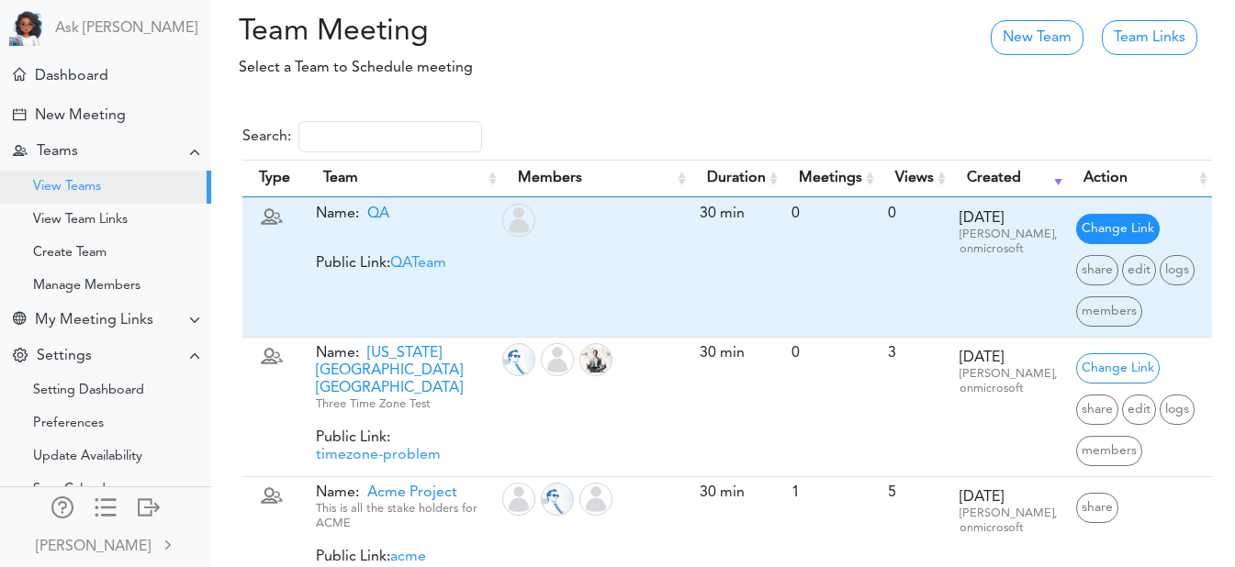
click at [1076, 229] on span "Change Link" at bounding box center [1118, 229] width 84 height 30
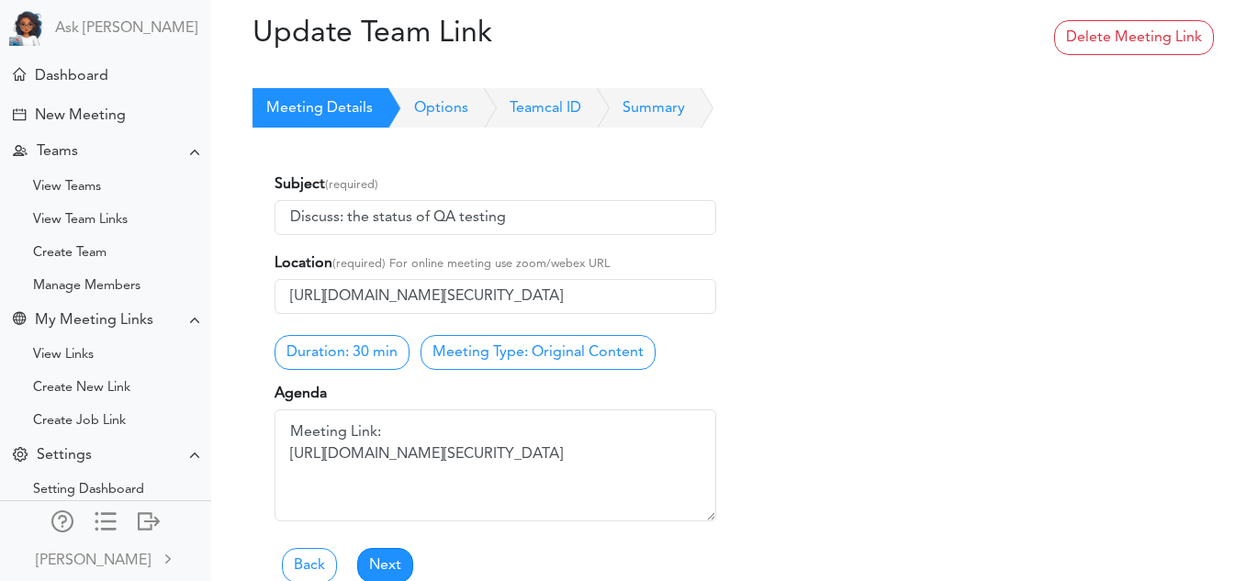
click at [458, 105] on link "Options" at bounding box center [420, 108] width 95 height 40
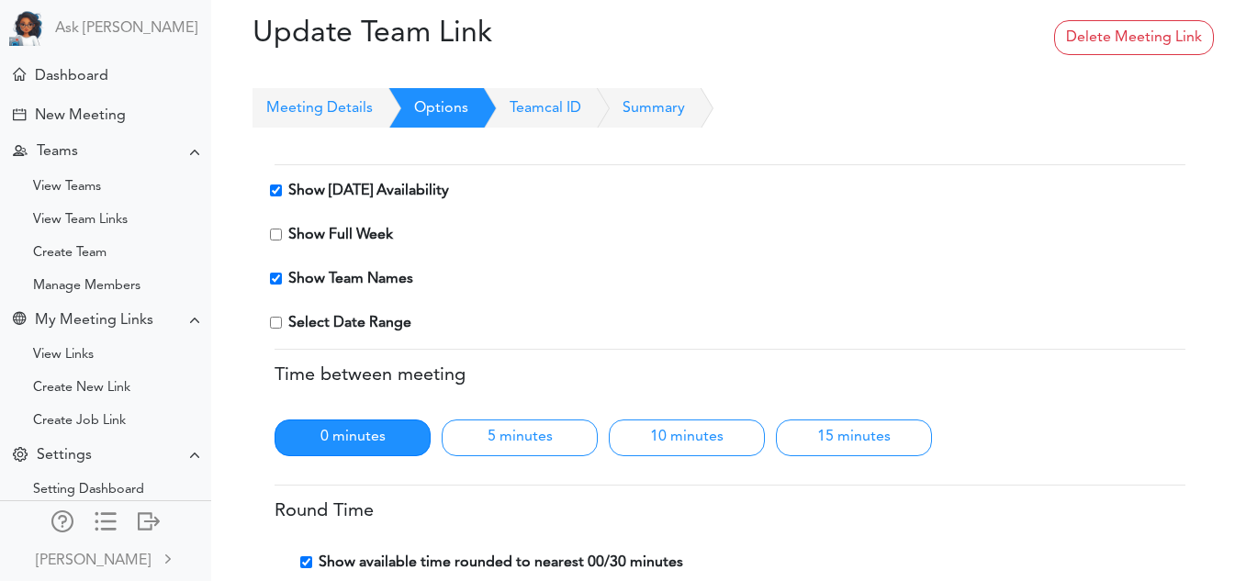
click at [519, 97] on link "Teamcal ID" at bounding box center [524, 108] width 113 height 40
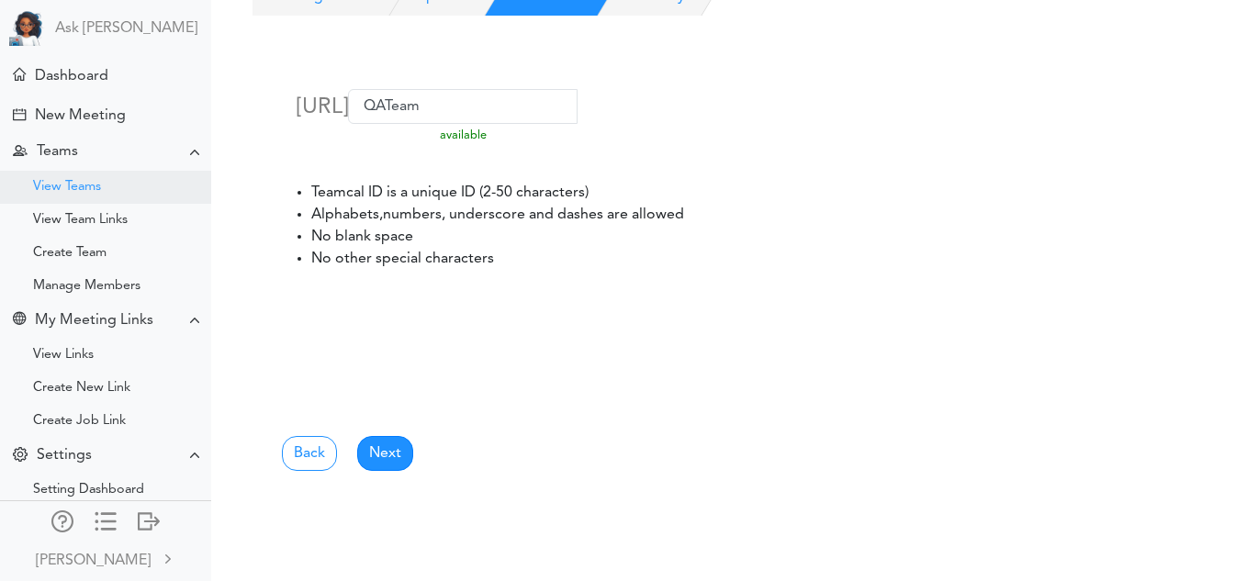
click at [90, 185] on div "View Teams" at bounding box center [67, 187] width 68 height 9
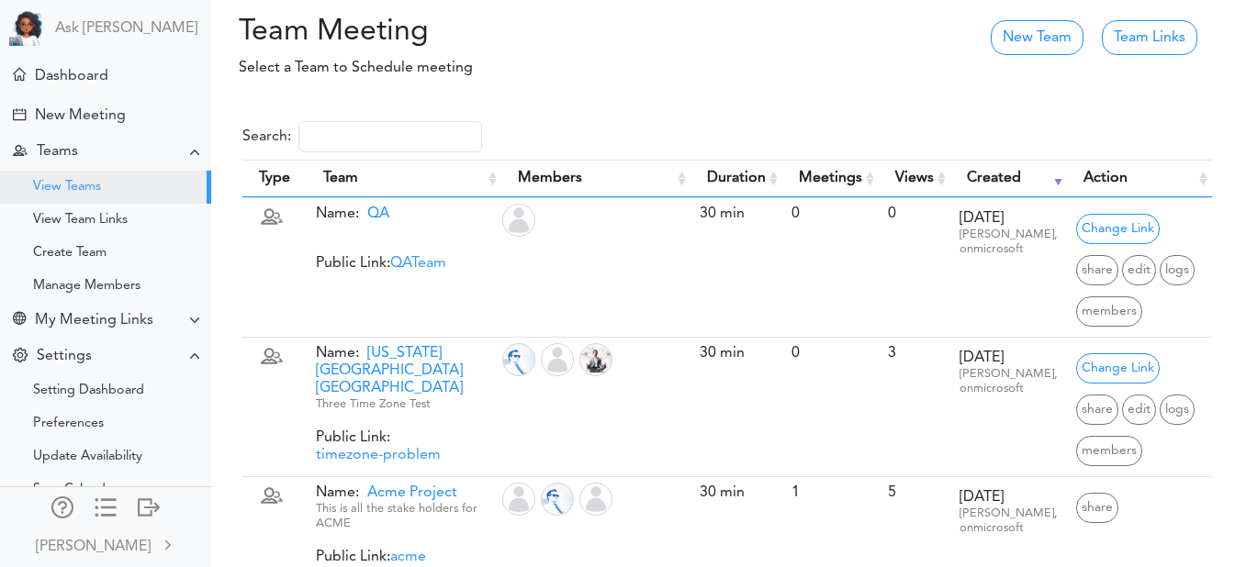
click at [420, 448] on link "timezone-problem" at bounding box center [378, 455] width 125 height 15
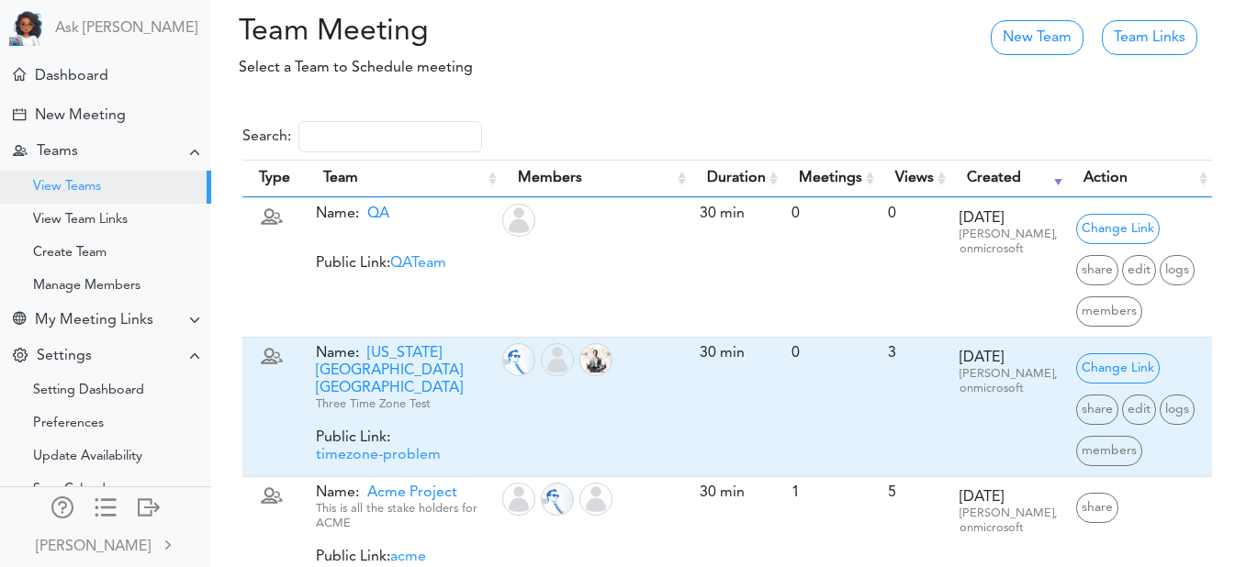
scroll to position [49, 0]
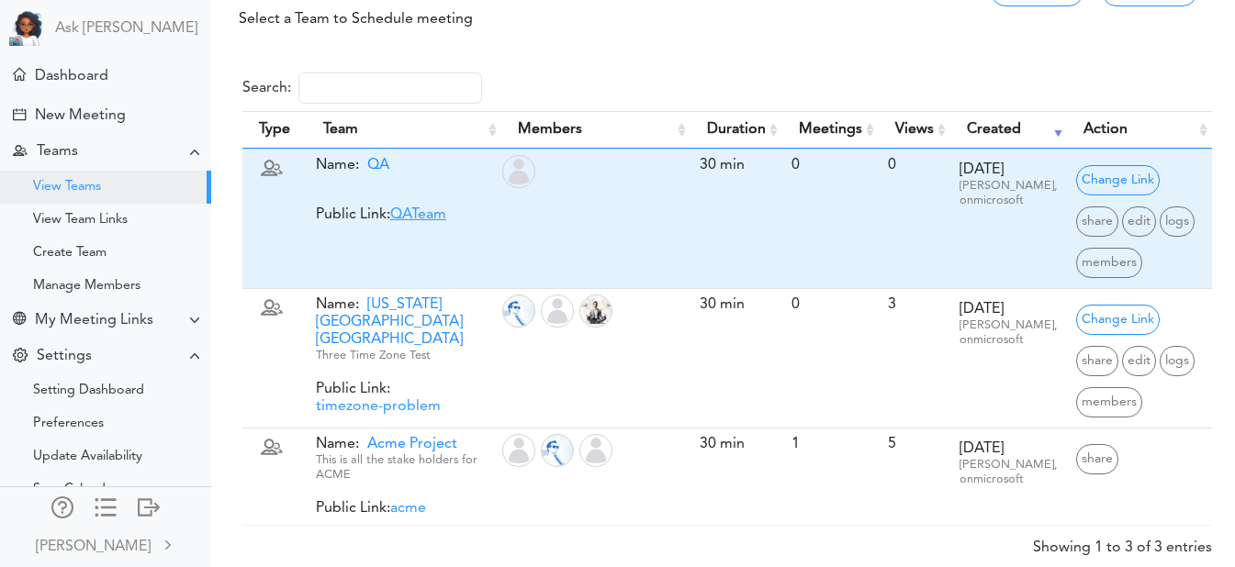
click at [418, 216] on link "QATeam" at bounding box center [418, 214] width 56 height 15
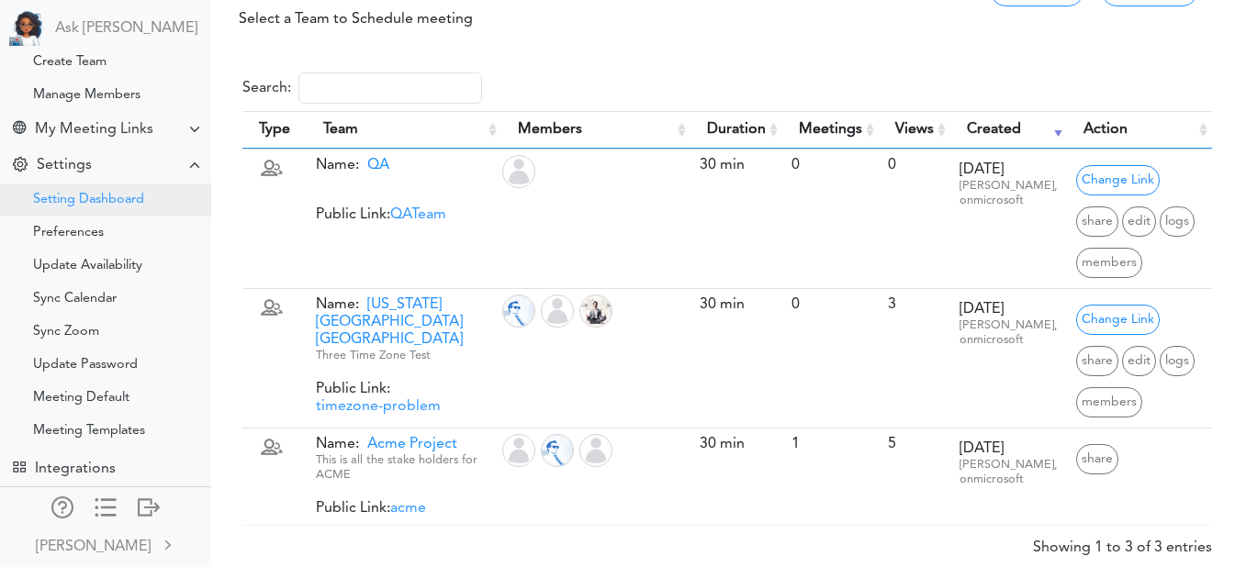
scroll to position [205, 0]
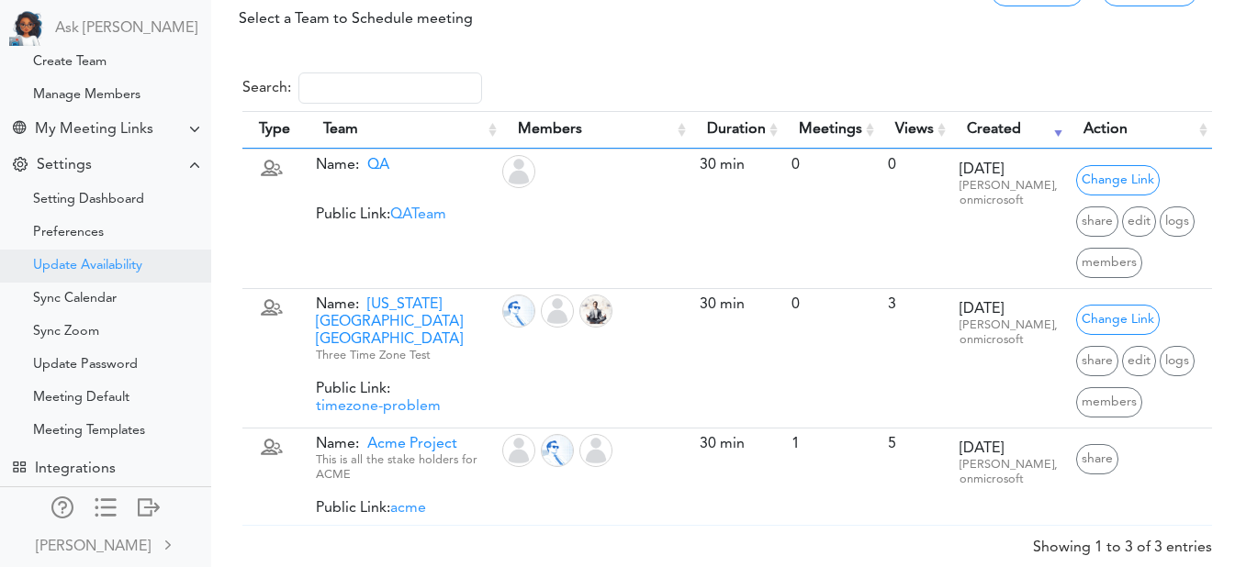
click at [84, 262] on div "Update Availability" at bounding box center [87, 266] width 109 height 9
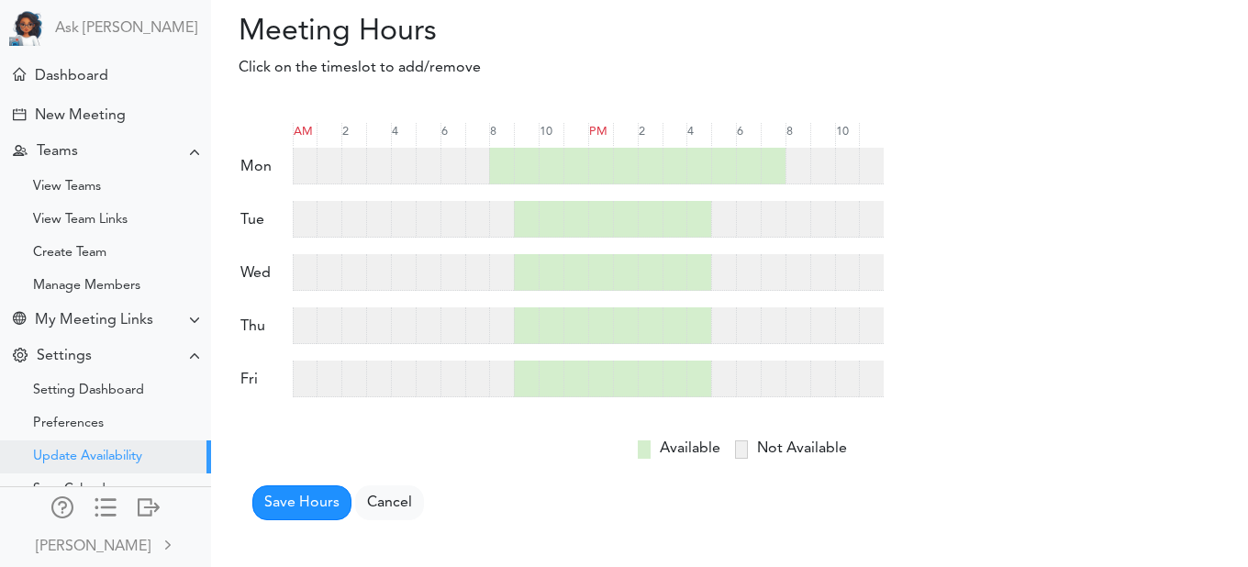
scroll to position [205, 0]
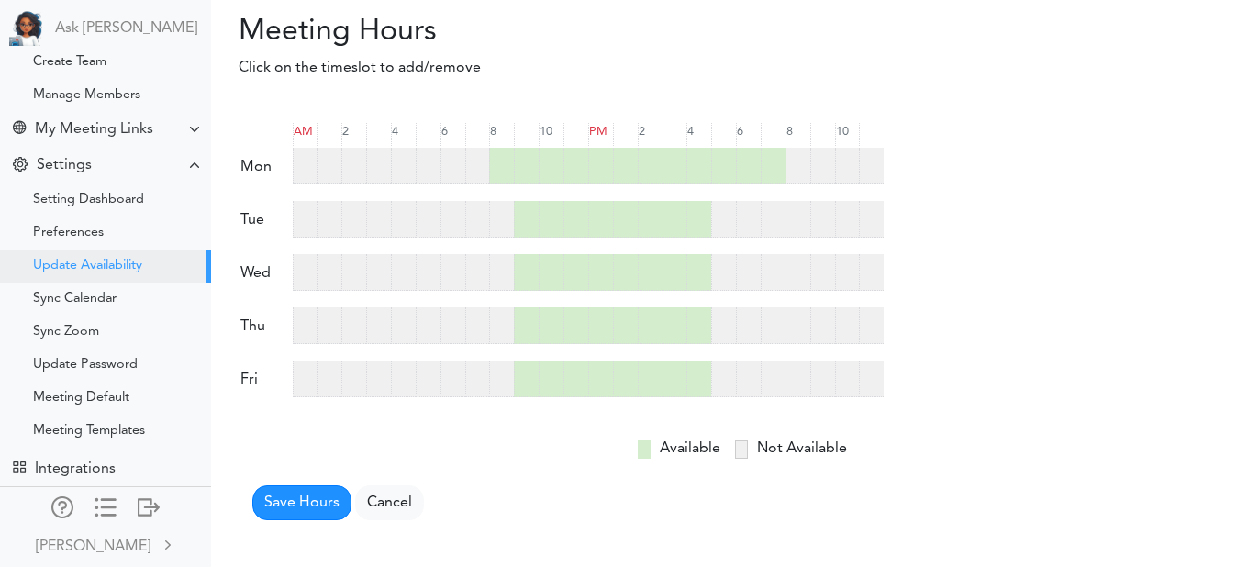
click at [724, 224] on div at bounding box center [723, 219] width 25 height 37
click at [740, 224] on div at bounding box center [748, 219] width 25 height 37
click at [767, 223] on div at bounding box center [773, 219] width 25 height 37
click at [330, 500] on button "Save Hours" at bounding box center [301, 503] width 99 height 35
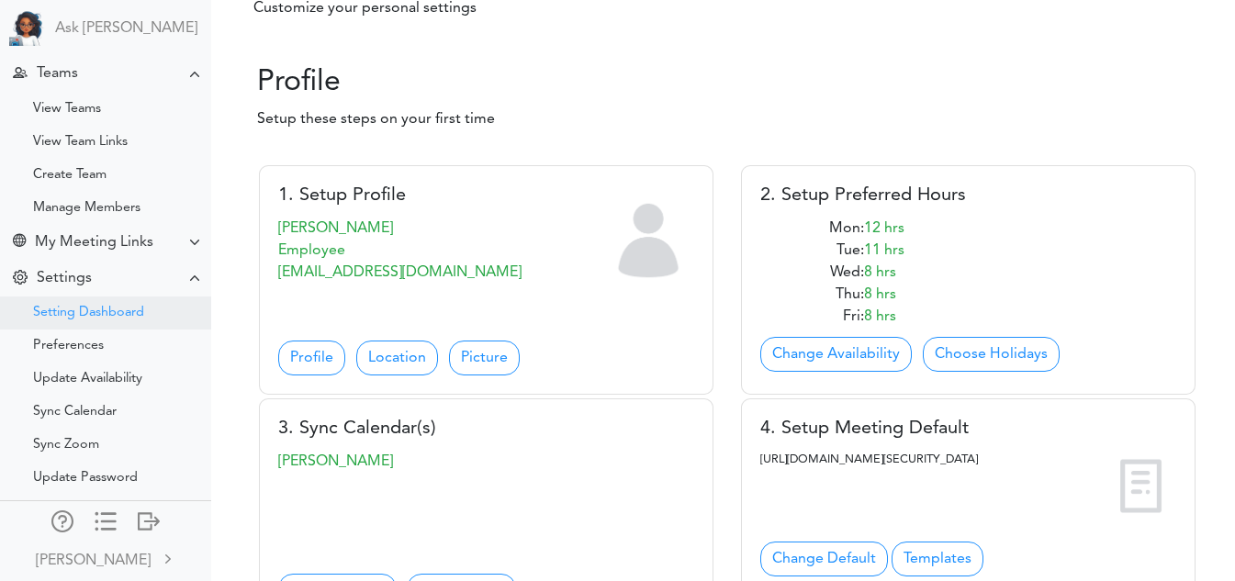
scroll to position [72, 0]
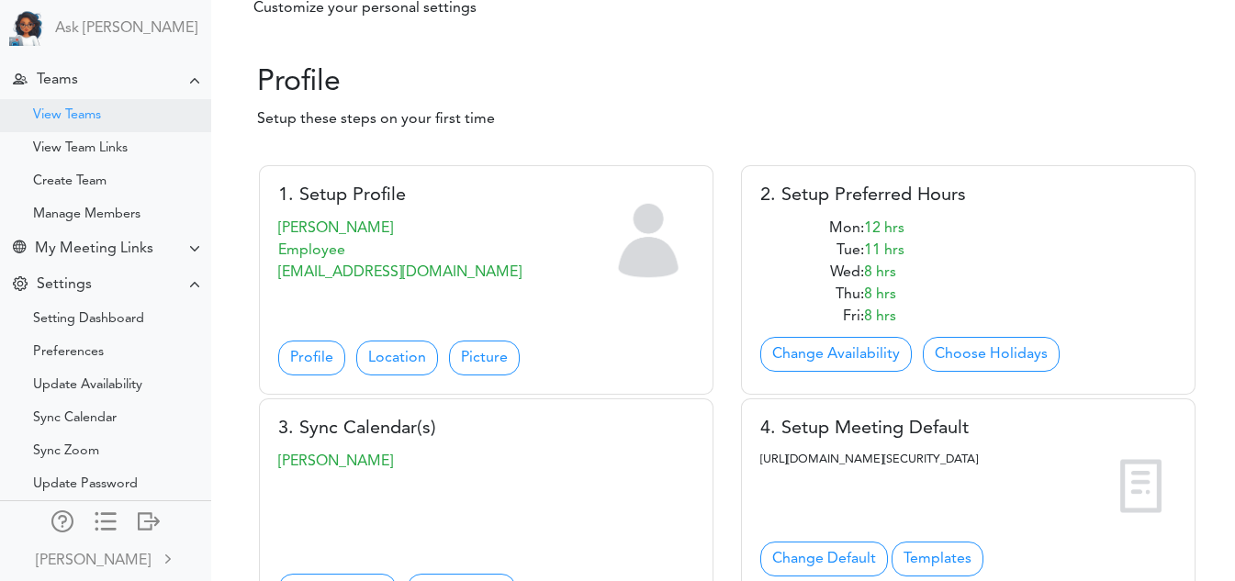
click at [95, 128] on div "View Teams" at bounding box center [105, 115] width 211 height 33
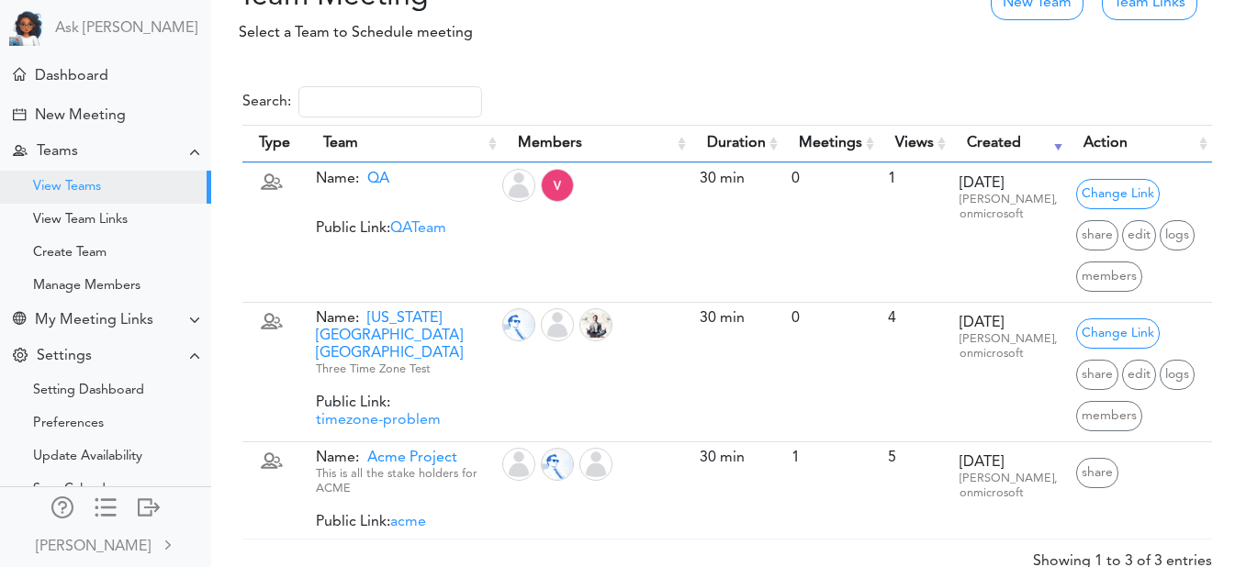
scroll to position [36, 0]
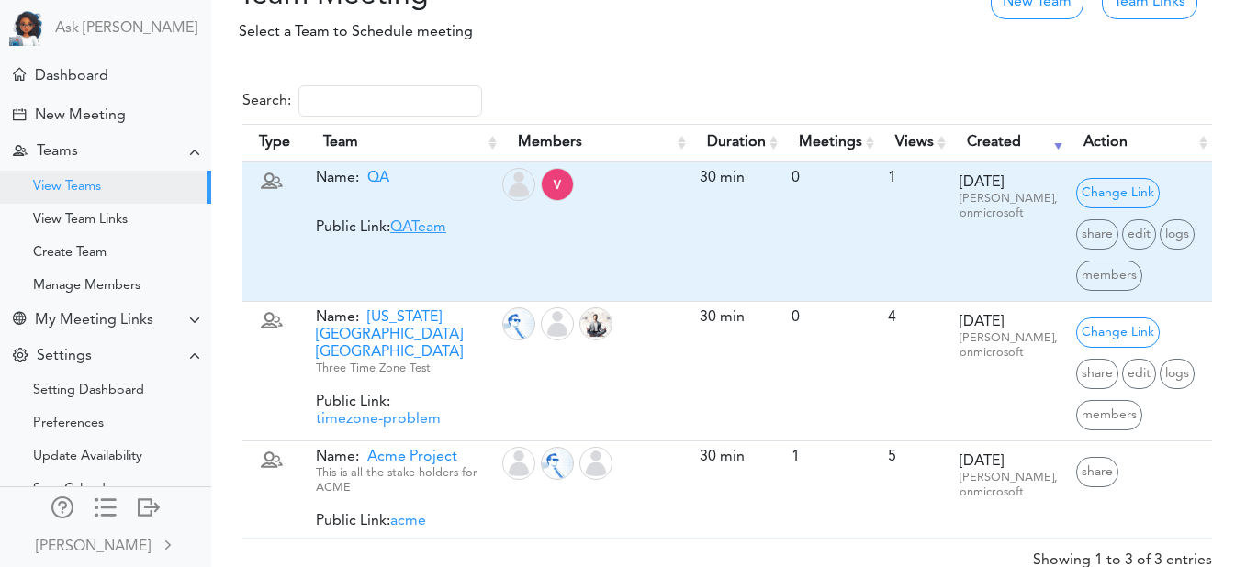
click at [405, 223] on link "QATeam" at bounding box center [418, 227] width 56 height 15
click at [1091, 275] on span "members" at bounding box center [1109, 276] width 66 height 30
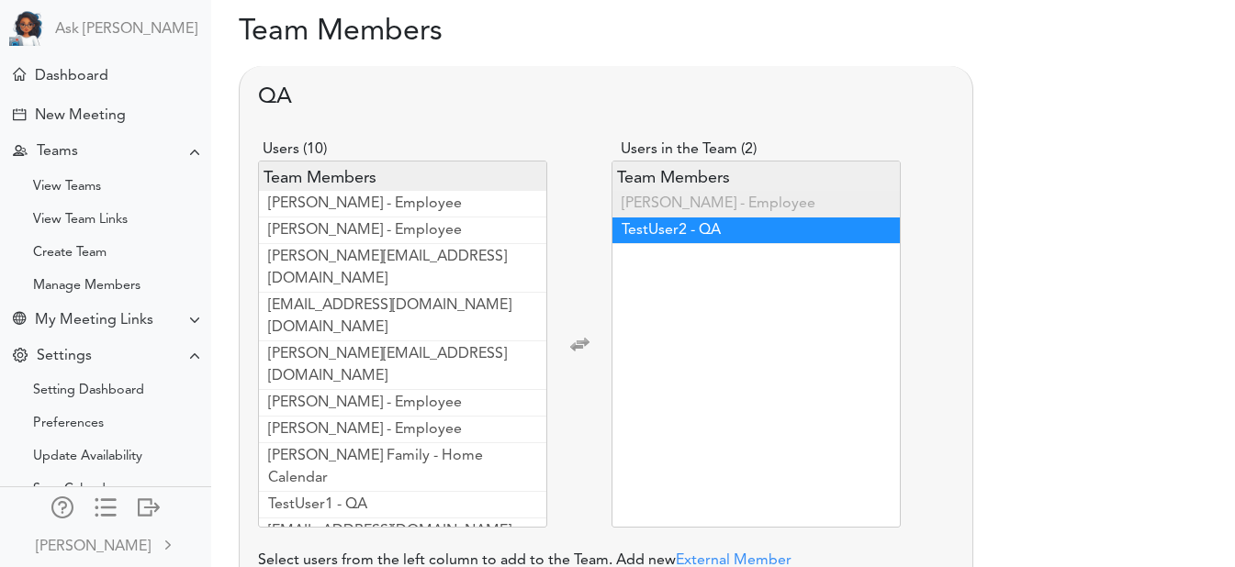
scroll to position [73, 0]
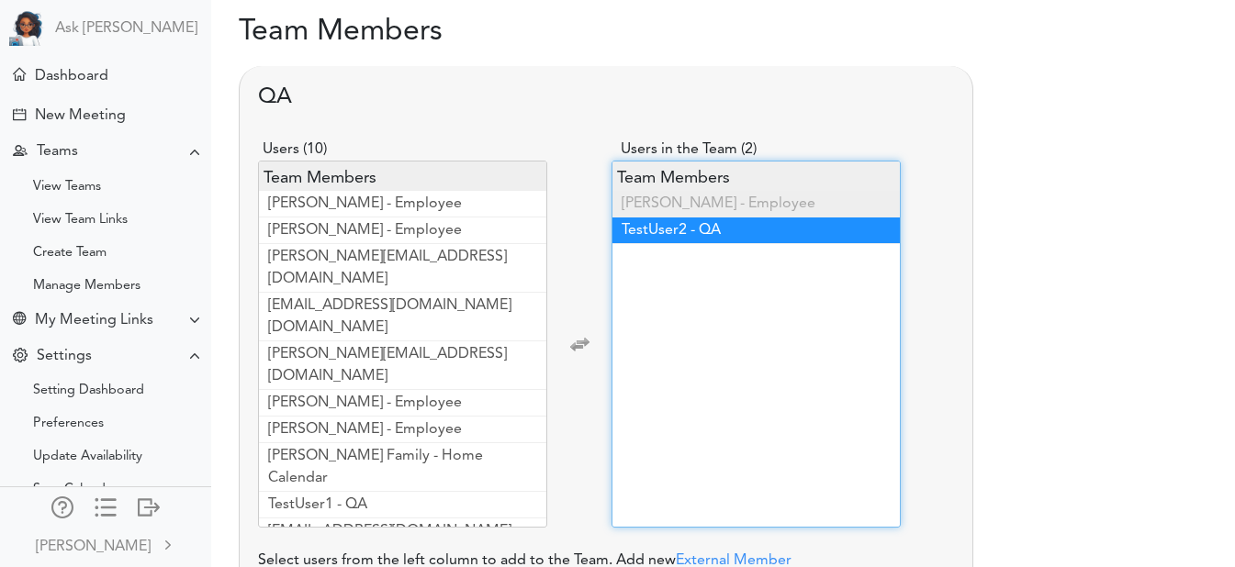
drag, startPoint x: 0, startPoint y: 0, endPoint x: 714, endPoint y: 241, distance: 753.6
click at [714, 241] on li "TestUser2 - QA" at bounding box center [755, 231] width 287 height 27
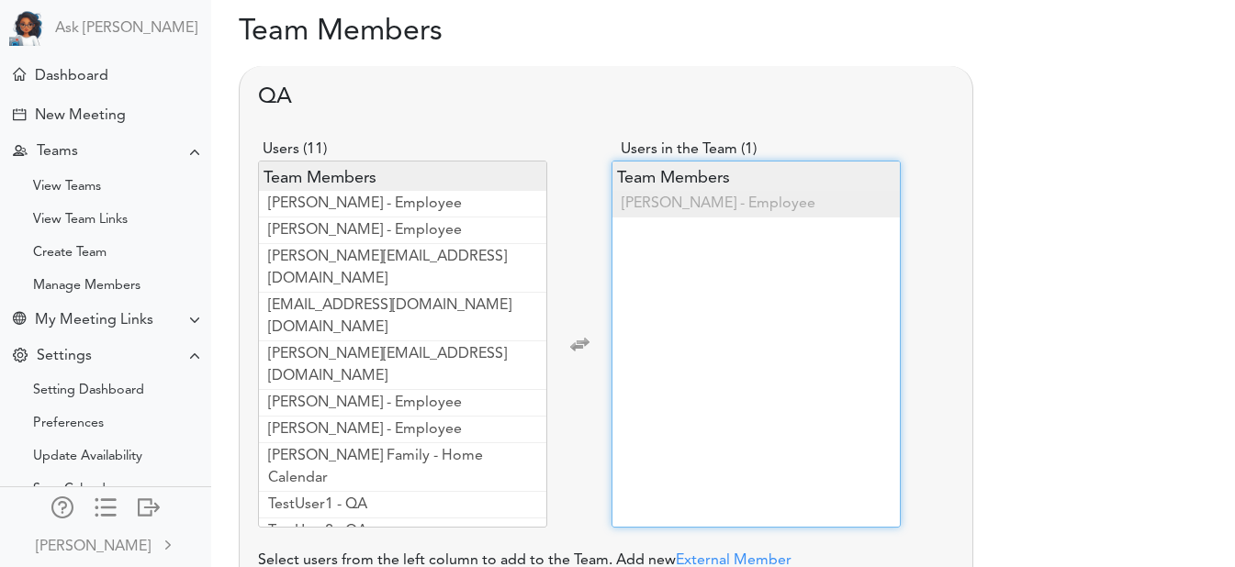
scroll to position [138, 14]
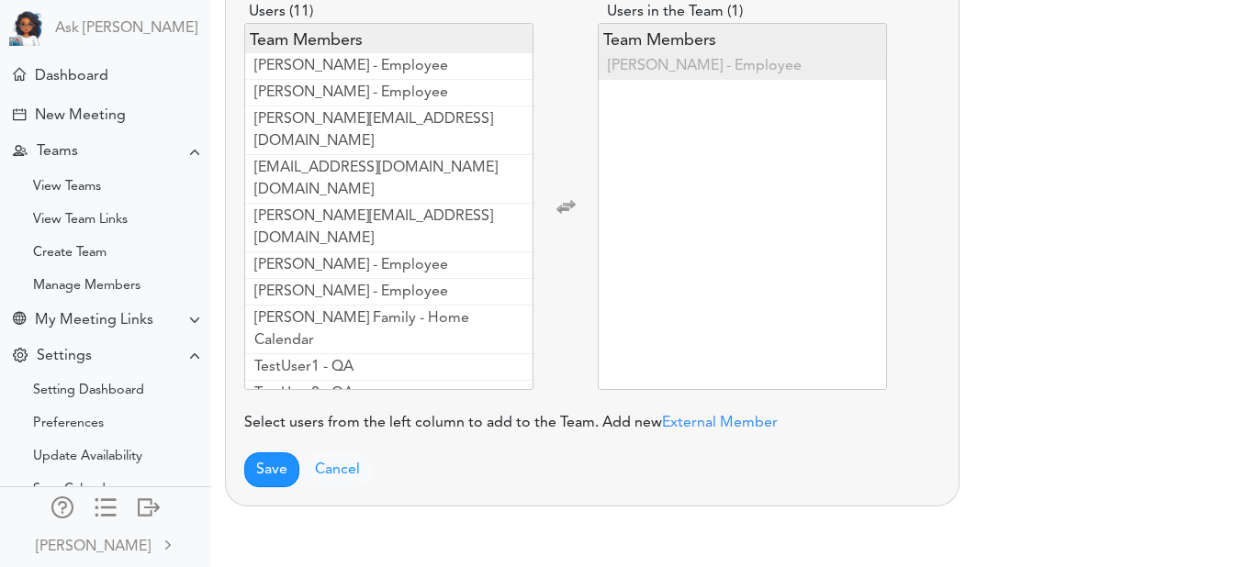
click at [270, 488] on div "QA Users (11) Users in the Team (1) Mia Swift - Employee Bhavi Patel - Employee…" at bounding box center [592, 217] width 734 height 578
click at [273, 482] on button "Save" at bounding box center [271, 470] width 55 height 35
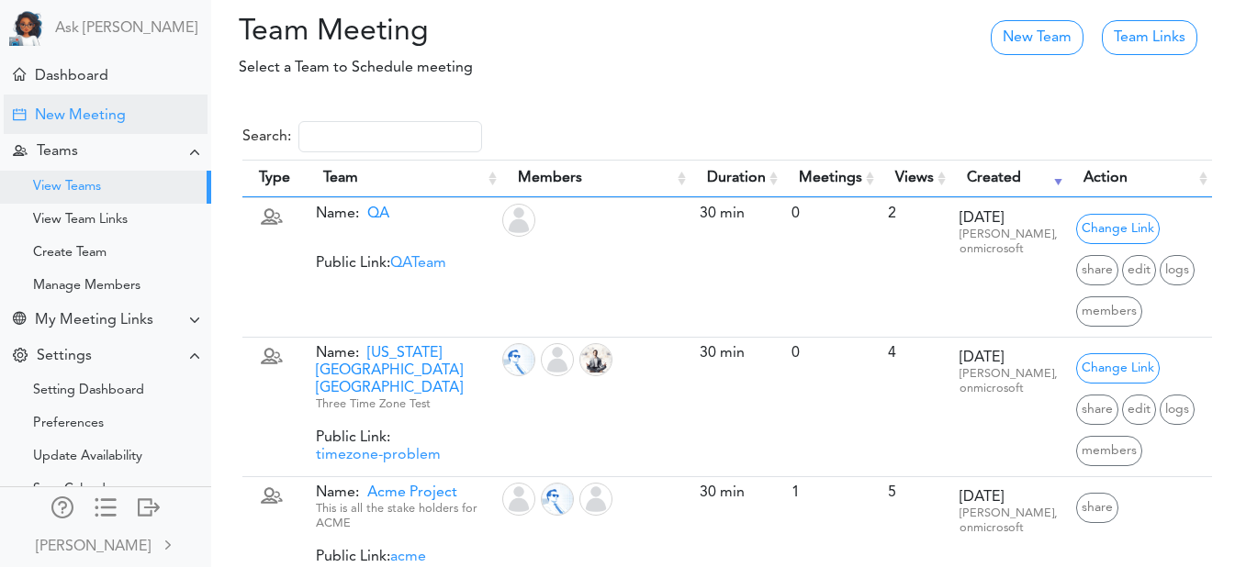
click at [123, 107] on div "New Meeting" at bounding box center [80, 115] width 91 height 17
click at [124, 64] on div "Dashboard" at bounding box center [107, 74] width 207 height 39
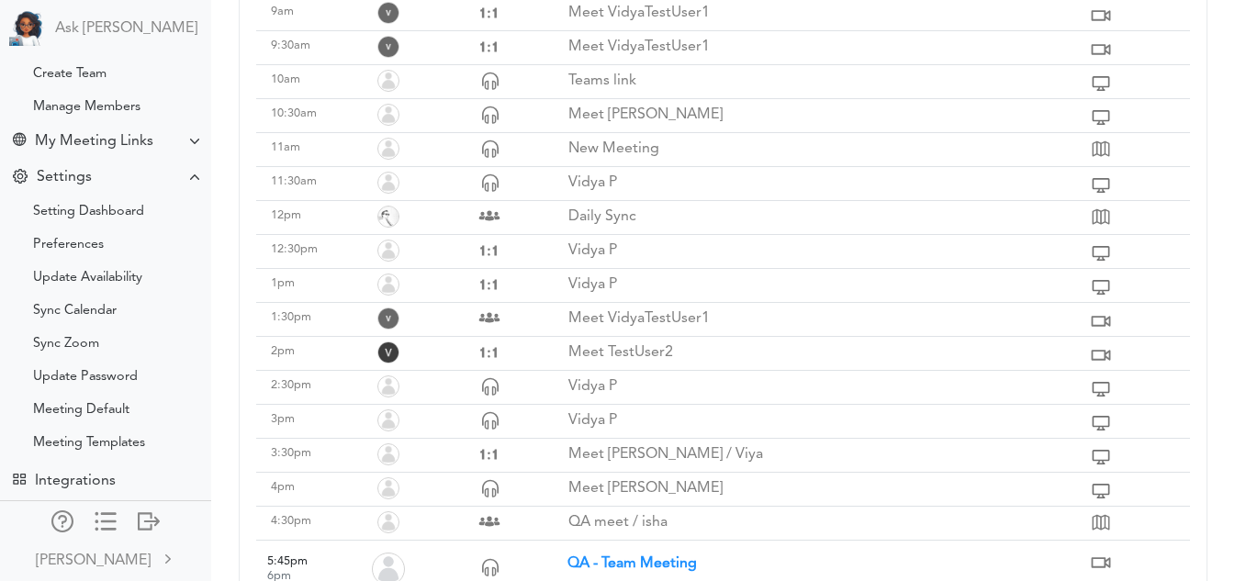
scroll to position [493, 0]
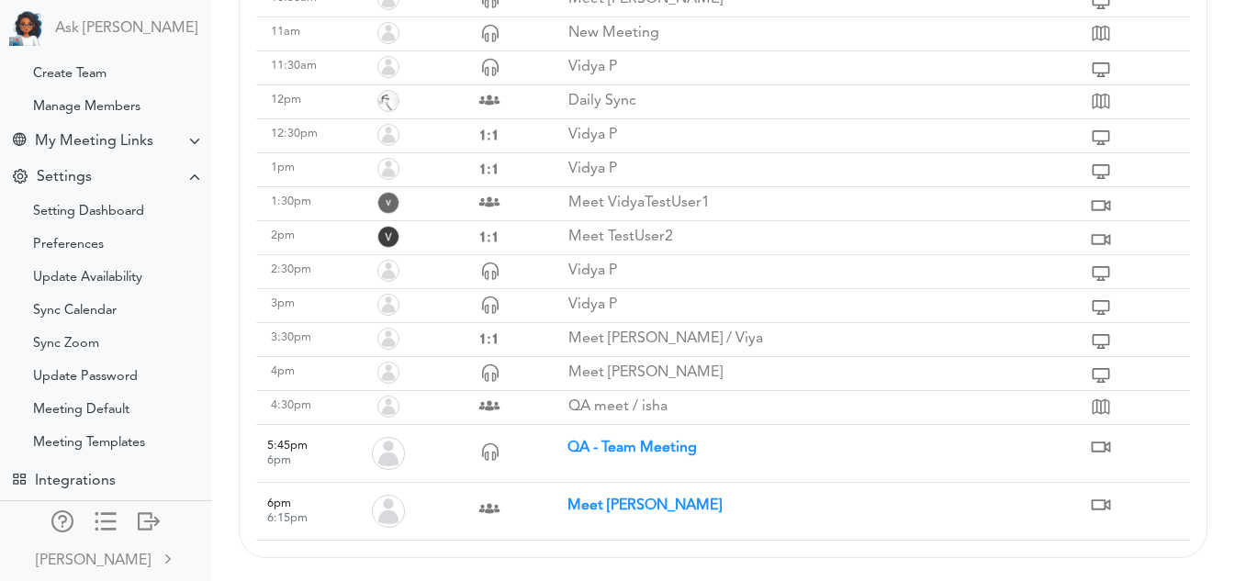
click at [602, 511] on strong "Meet Vidya Pamidi" at bounding box center [644, 505] width 154 height 15
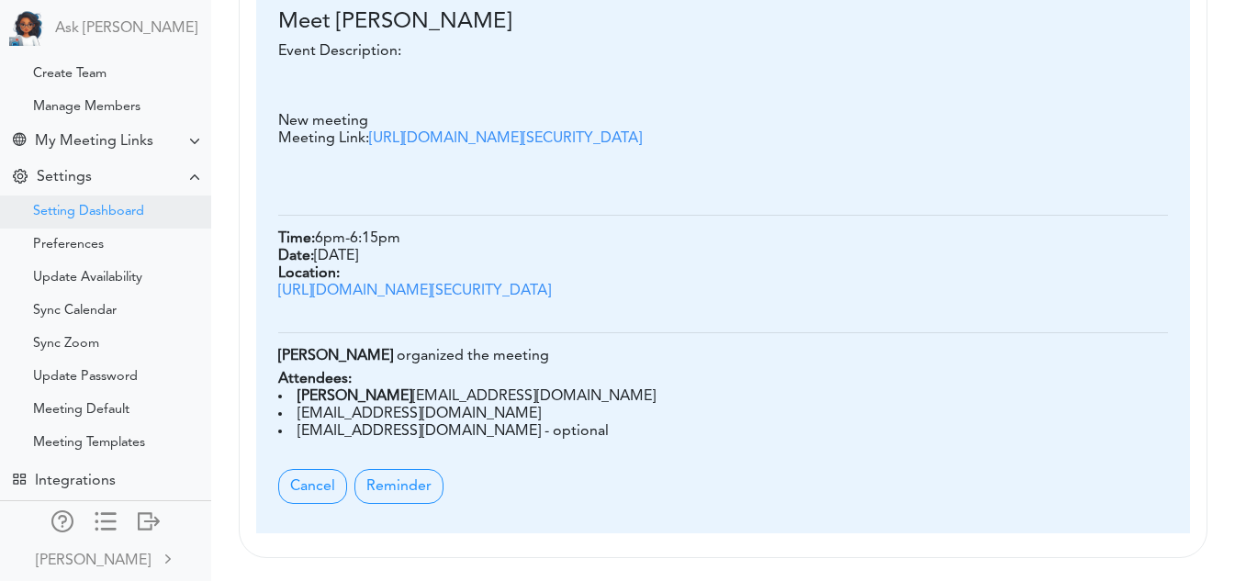
scroll to position [0, 0]
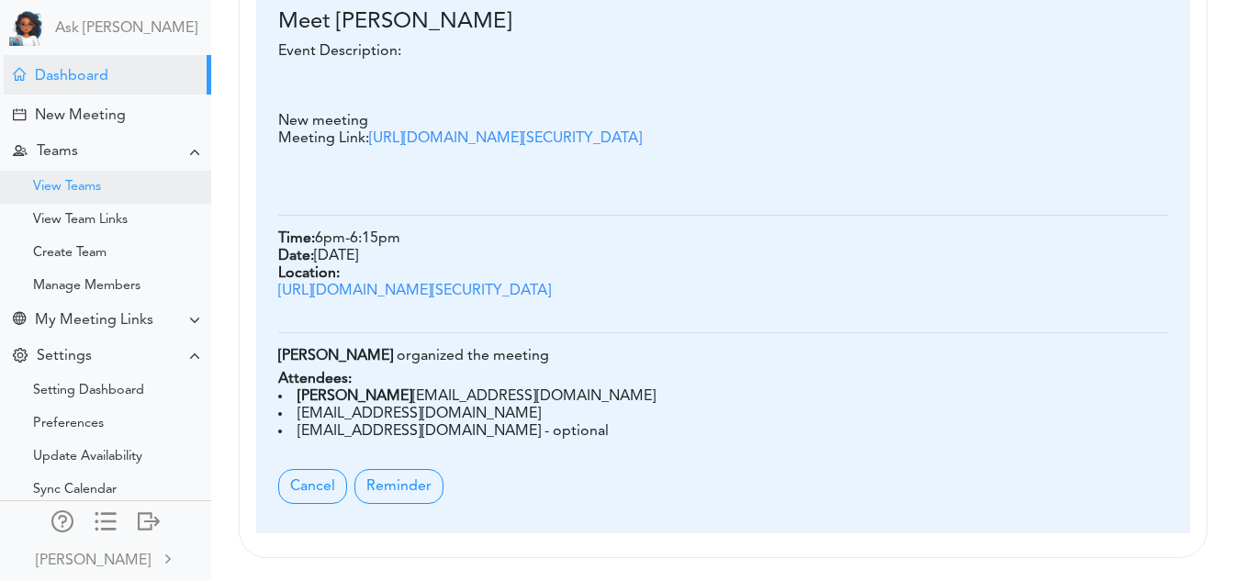
click at [77, 183] on div "View Teams" at bounding box center [67, 187] width 68 height 9
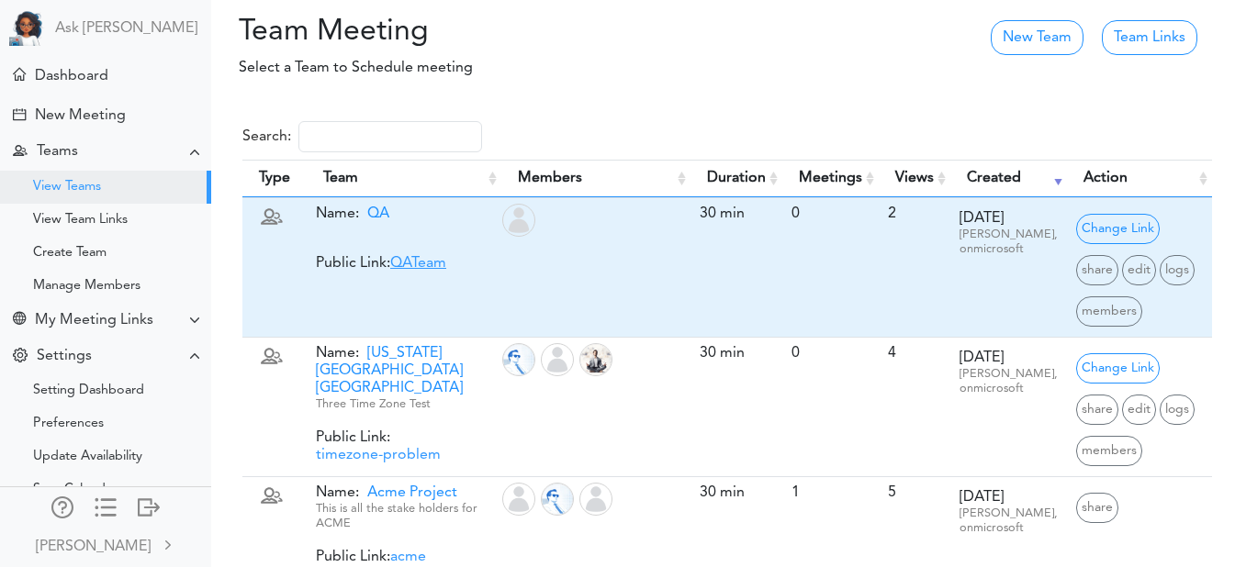
click at [429, 262] on link "QATeam" at bounding box center [418, 263] width 56 height 15
click at [379, 211] on span "QA" at bounding box center [374, 214] width 30 height 15
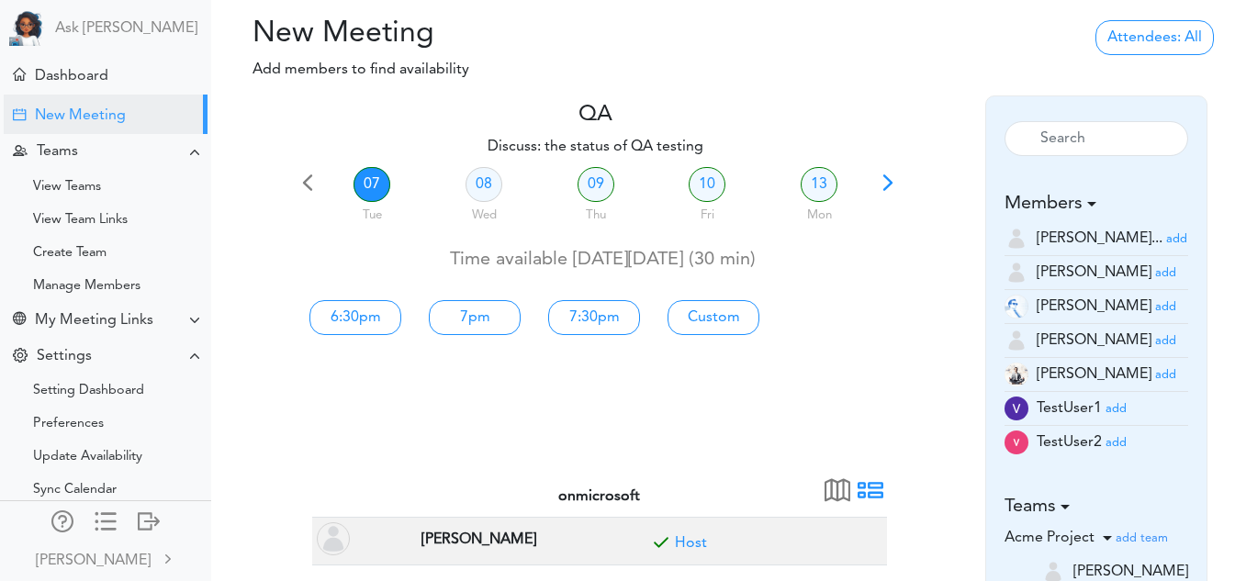
click at [1116, 444] on small "add" at bounding box center [1115, 443] width 21 height 12
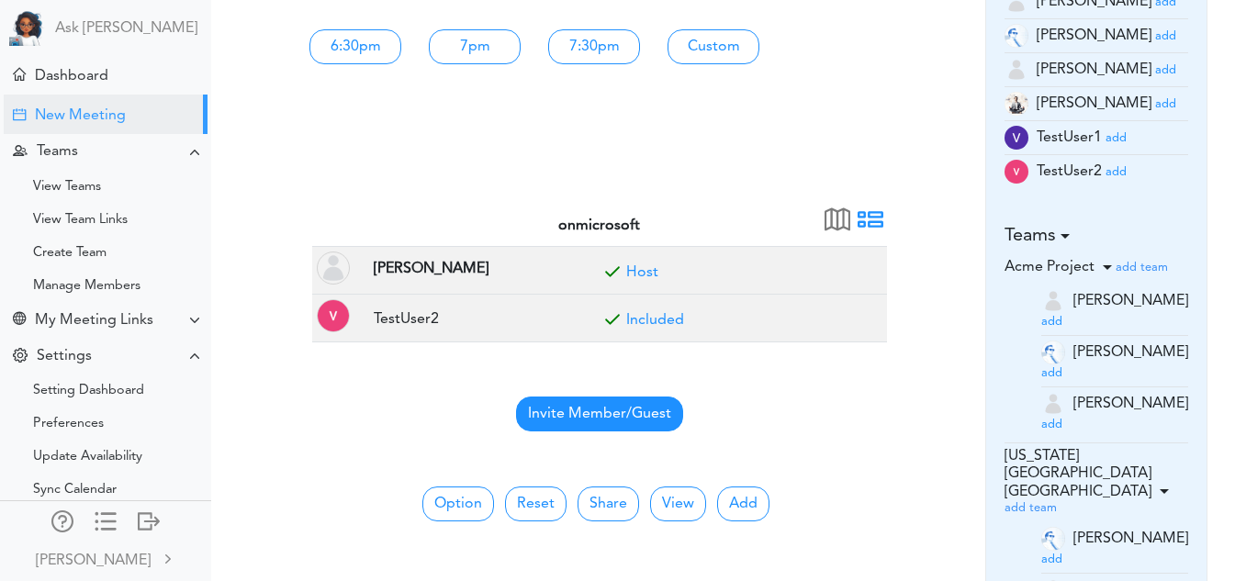
scroll to position [267, 0]
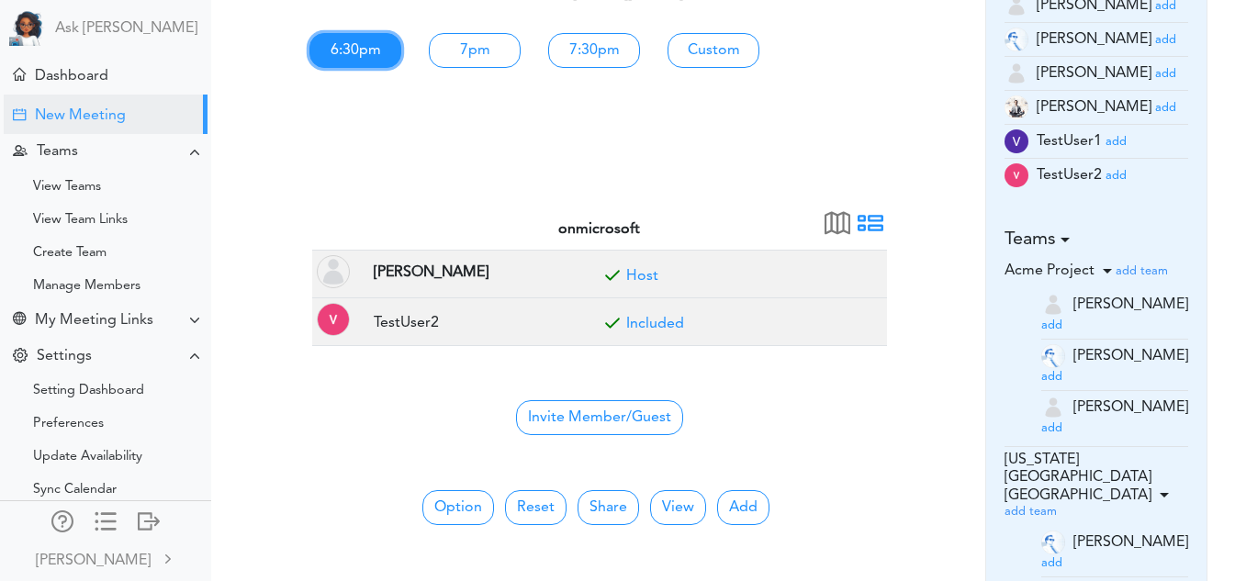
click at [354, 34] on link "6:30pm" at bounding box center [355, 50] width 92 height 35
type input "Discuss: the status of QA testing"
type input "https://us05web.zoom.us/j/8334572122?pwd=LsexLzl0HfNc8ZLkfd2qKeftRXbWfX.1"
type input "2025-10-07T18:30"
type input "2025-10-07T19:00"
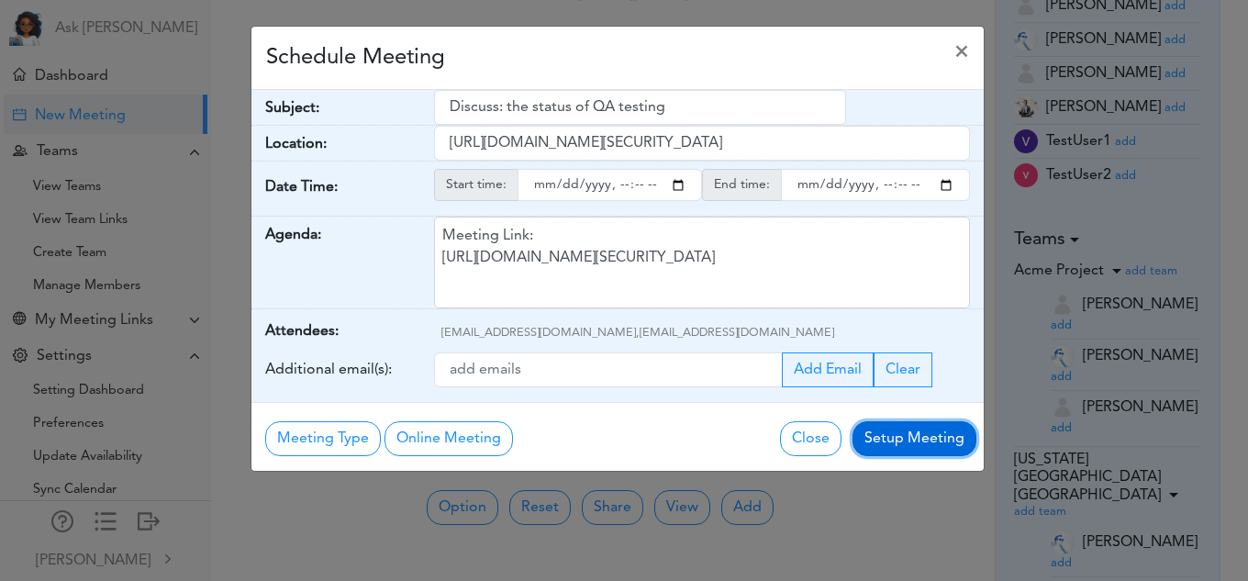
click at [881, 432] on button "Setup Meeting" at bounding box center [915, 438] width 124 height 35
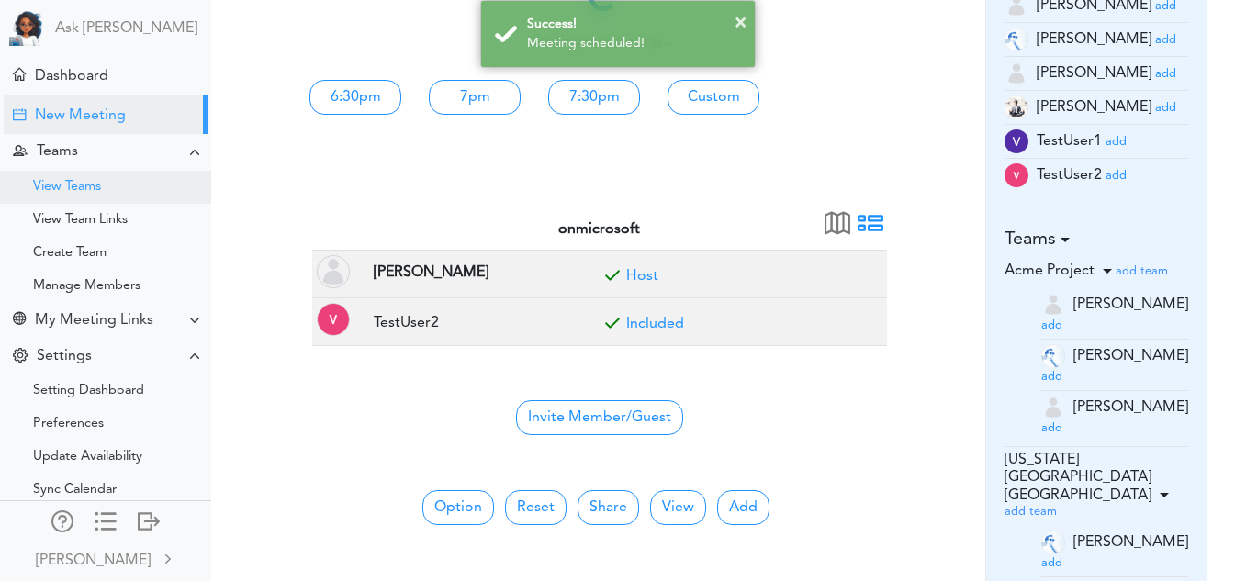
click at [77, 175] on div "View Teams" at bounding box center [105, 187] width 211 height 33
